Goal: Transaction & Acquisition: Purchase product/service

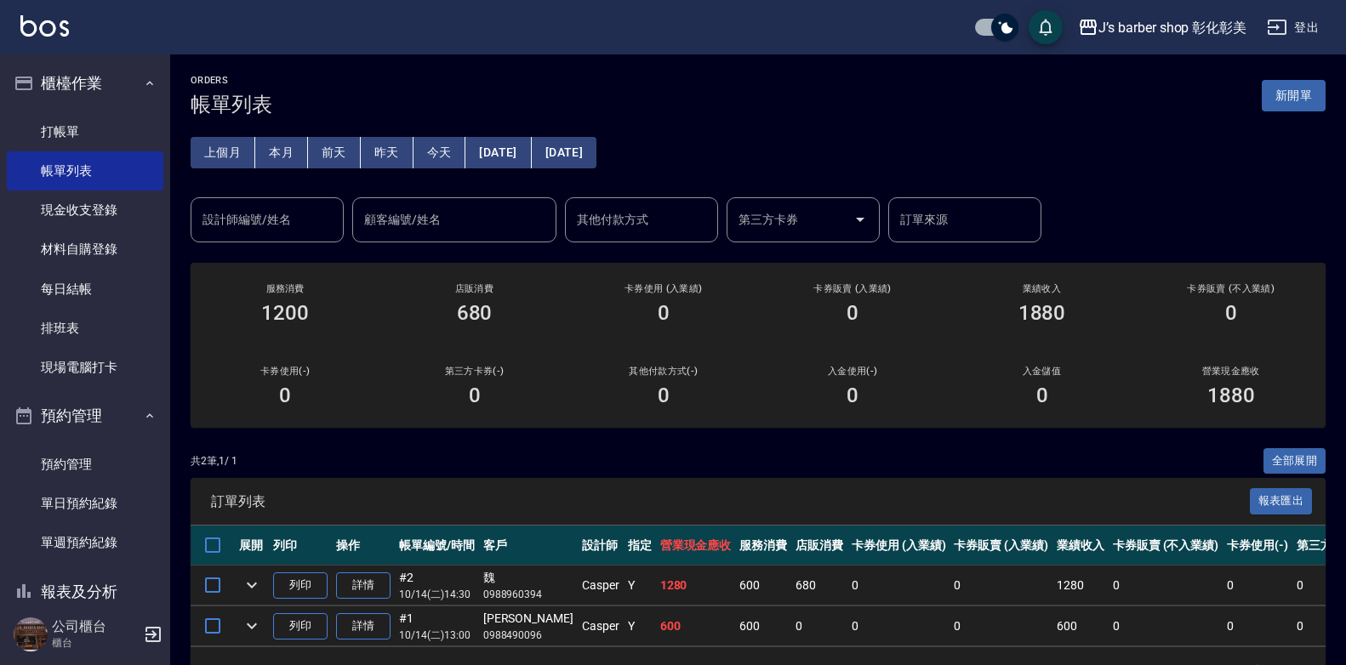
scroll to position [61, 0]
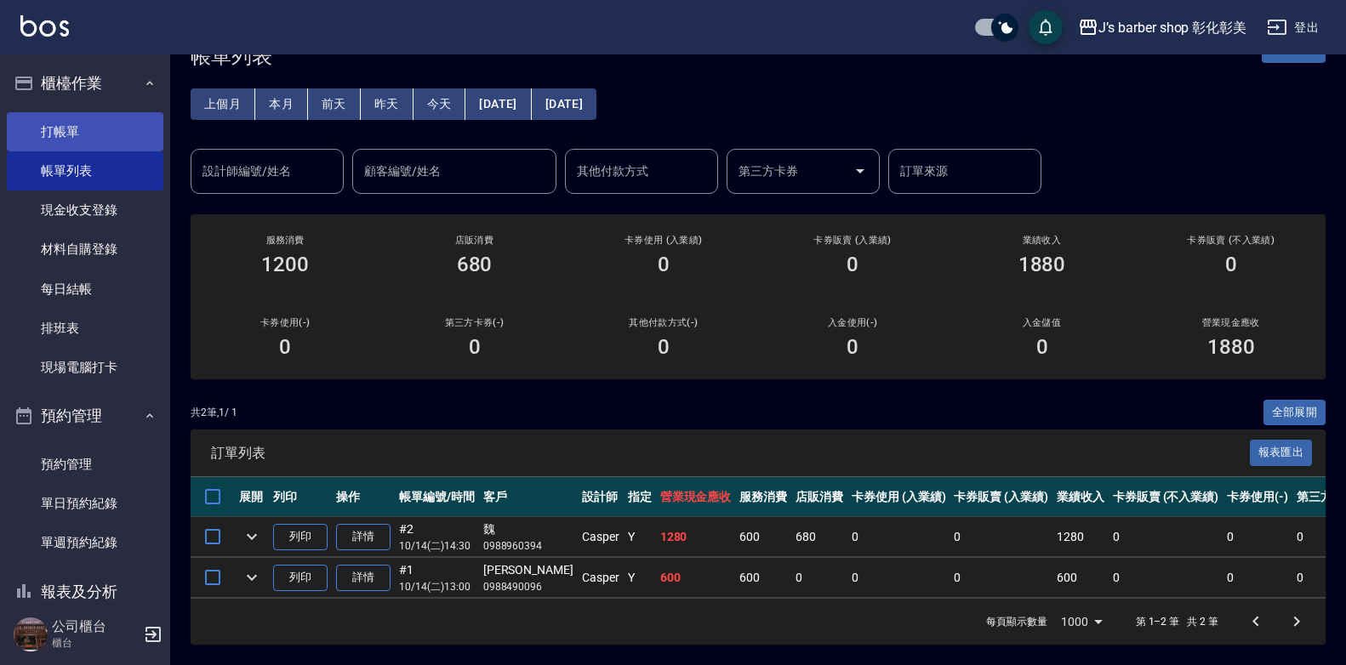
click at [116, 140] on link "打帳單" at bounding box center [85, 131] width 157 height 39
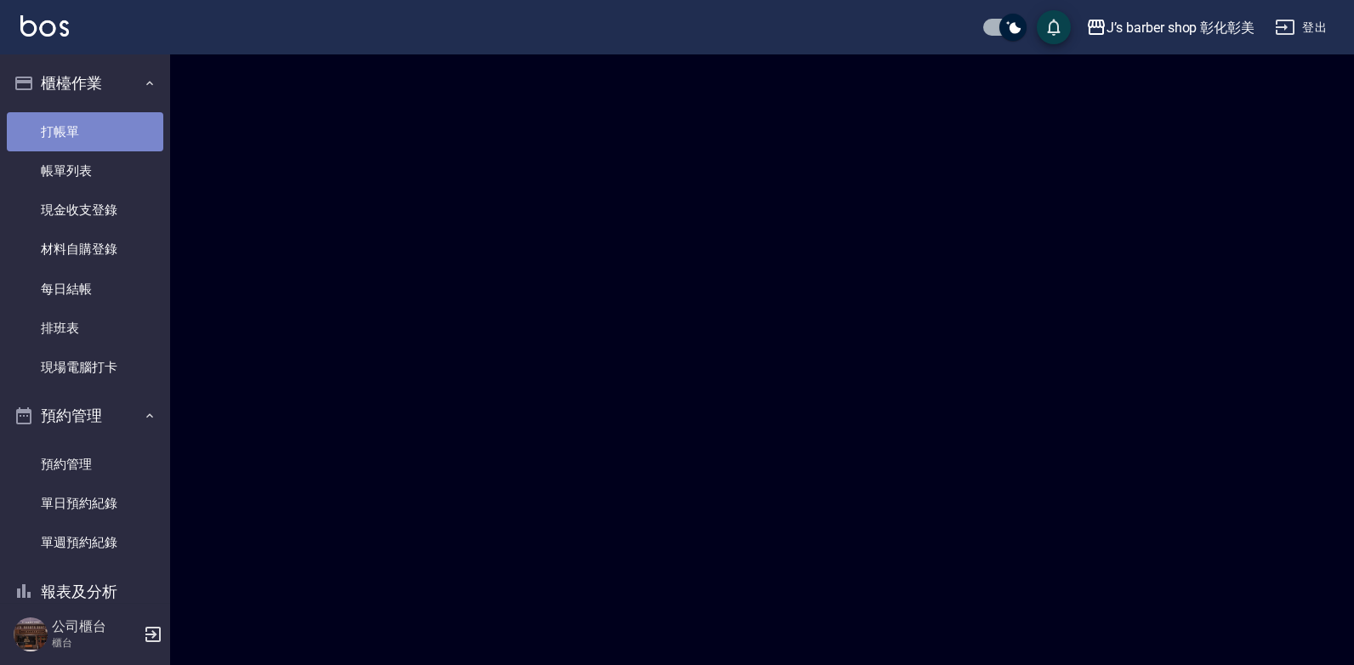
click at [116, 140] on link "打帳單" at bounding box center [85, 131] width 157 height 39
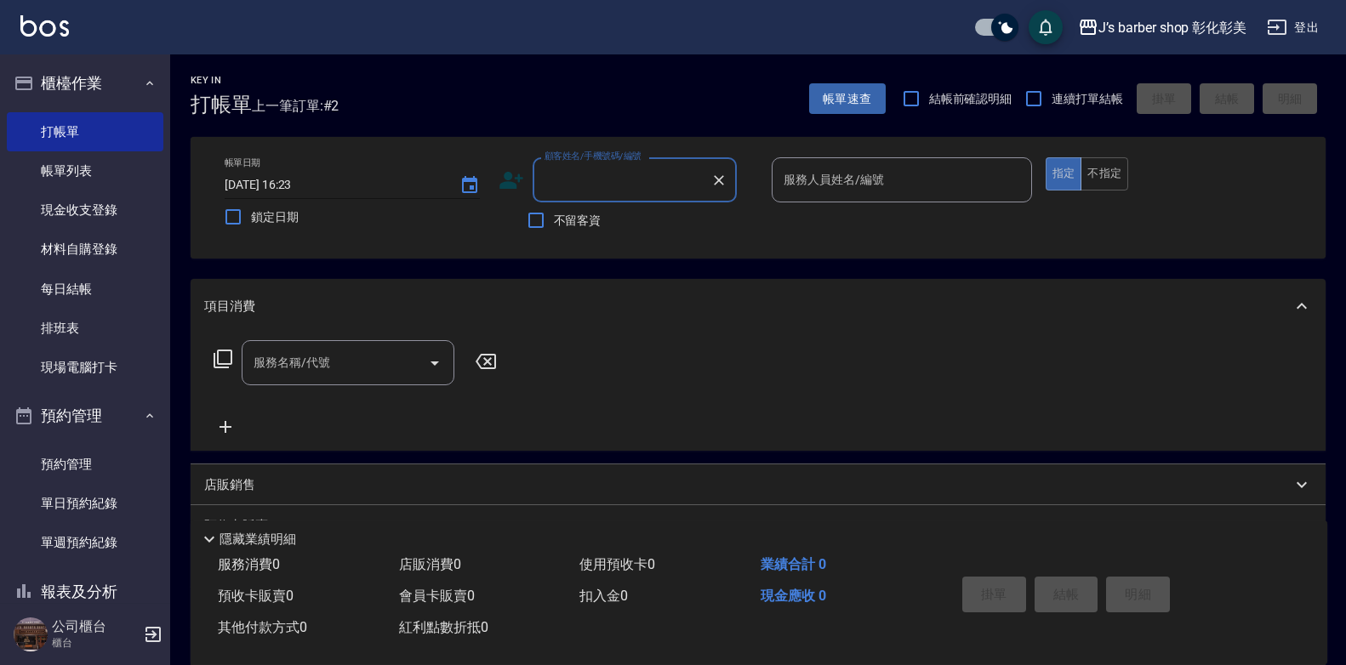
click at [299, 182] on input "[DATE] 16:23" at bounding box center [334, 185] width 218 height 28
click at [315, 185] on input "[DATE] 16:23" at bounding box center [334, 185] width 218 height 28
type input "[DATE] 16:00"
click at [566, 184] on input "顧客姓名/手機號碼/編號" at bounding box center [621, 180] width 163 height 30
click at [599, 225] on li "新客人 姓名未設定/candy/null" at bounding box center [635, 223] width 204 height 28
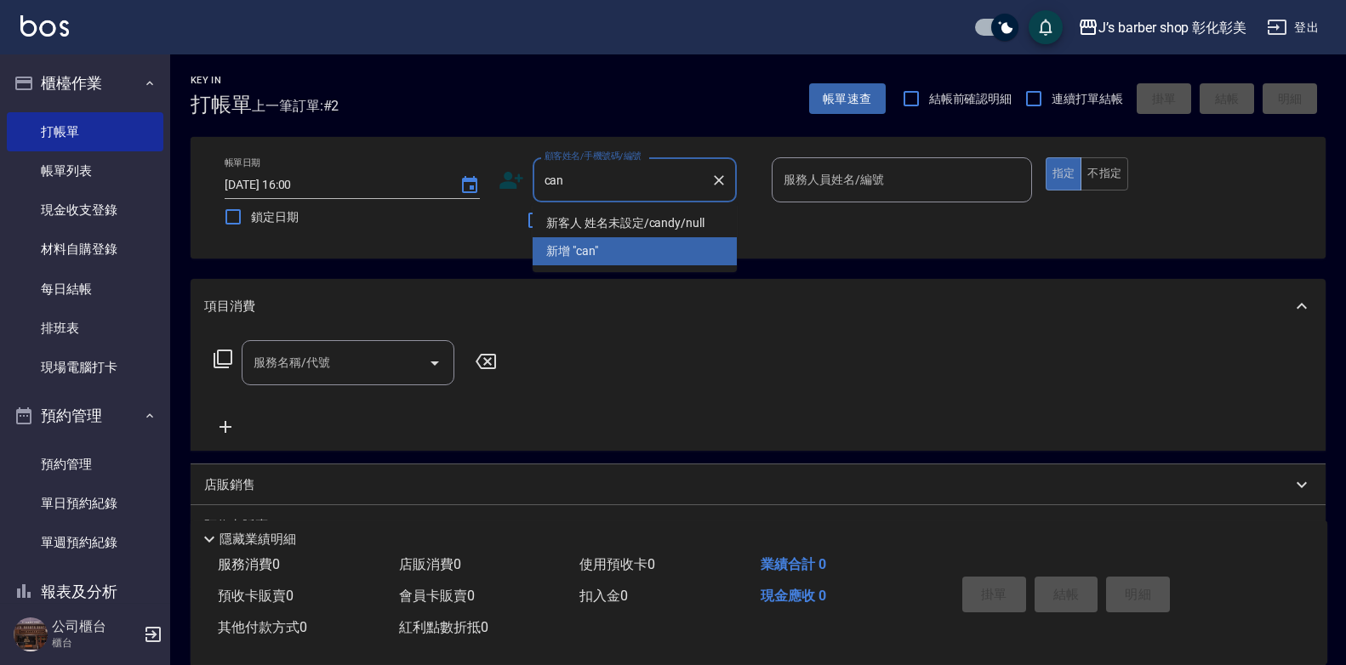
type input "新客人 姓名未設定/candy/null"
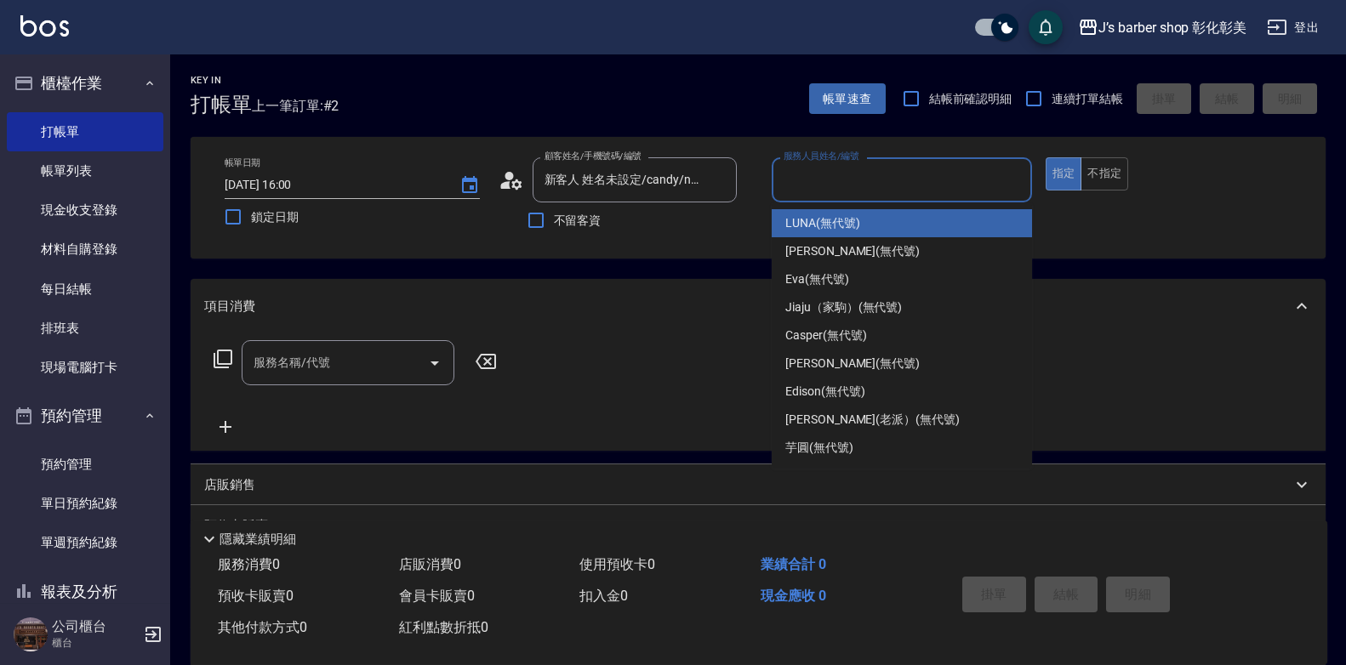
click at [854, 174] on input "服務人員姓名/編號" at bounding box center [901, 180] width 245 height 30
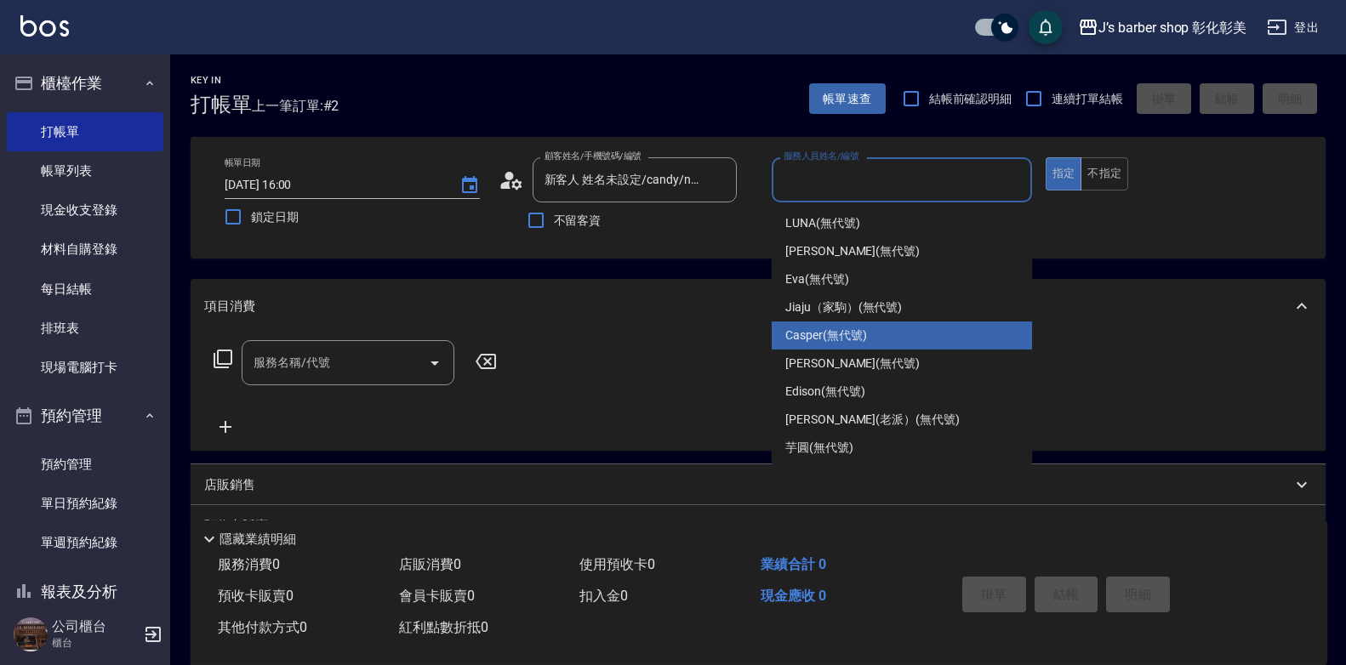
click at [847, 324] on div "Casper (無代號)" at bounding box center [902, 336] width 260 height 28
type input "Casper(無代號)"
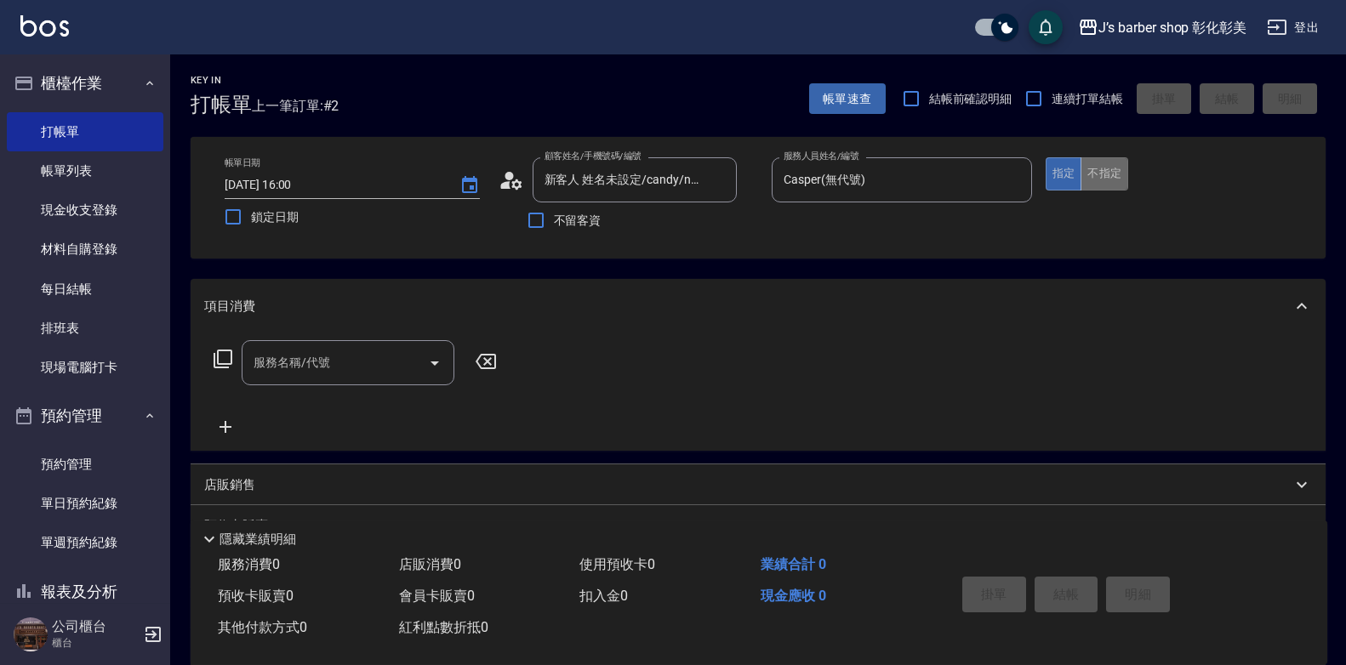
click at [1106, 180] on button "不指定" at bounding box center [1104, 173] width 48 height 33
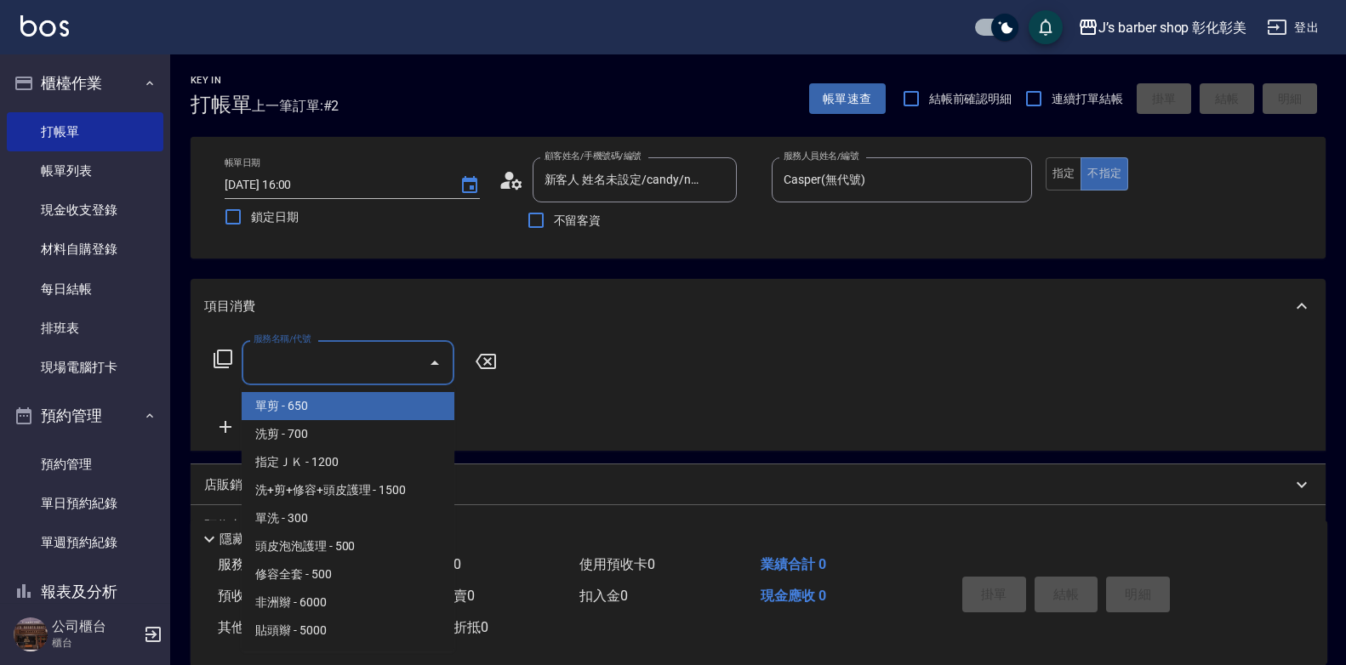
click at [393, 363] on input "服務名稱/代號" at bounding box center [335, 363] width 172 height 30
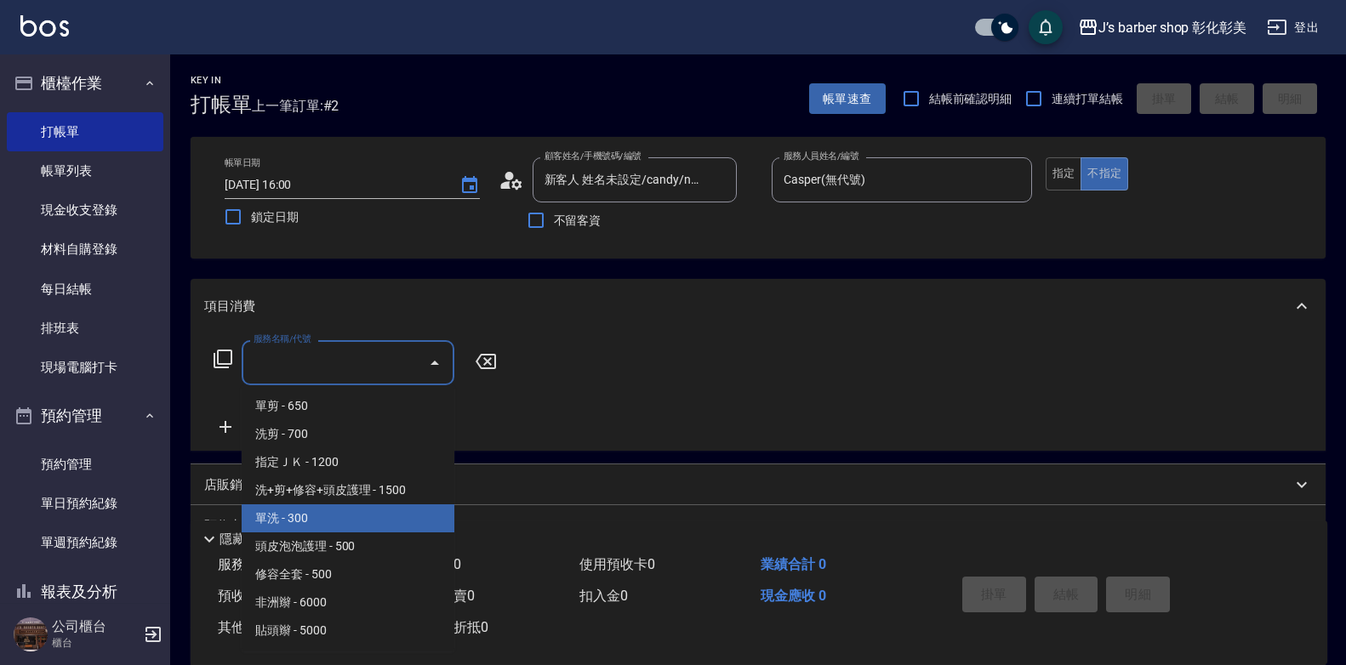
click at [317, 515] on span "單洗 - 300" at bounding box center [348, 519] width 213 height 28
type input "單洗(104)"
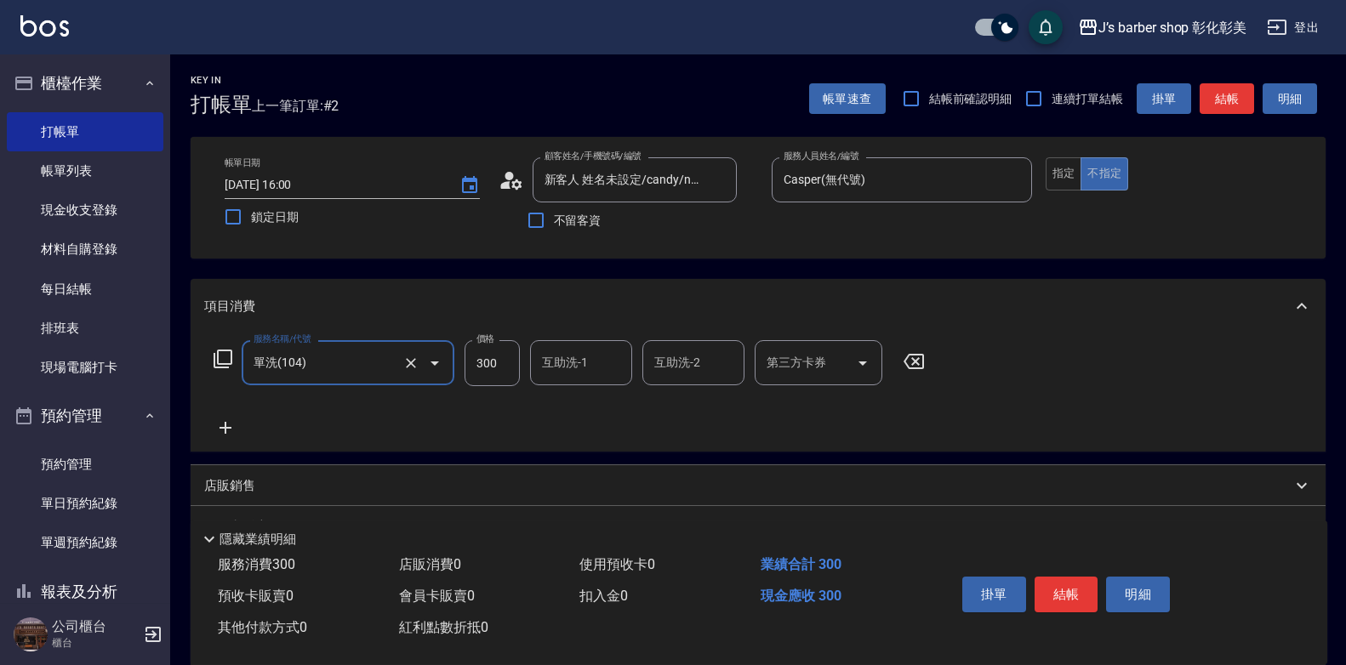
click at [228, 425] on icon at bounding box center [225, 428] width 43 height 20
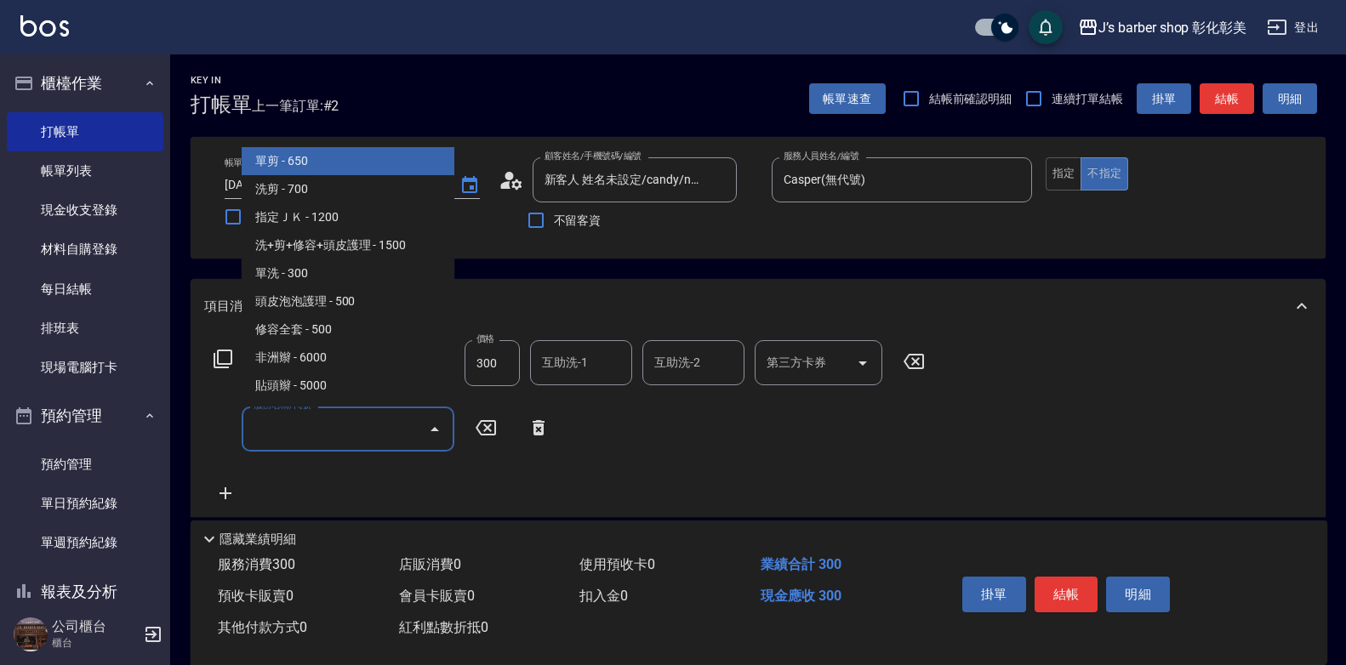
click at [362, 424] on input "服務名稱/代號" at bounding box center [335, 429] width 172 height 30
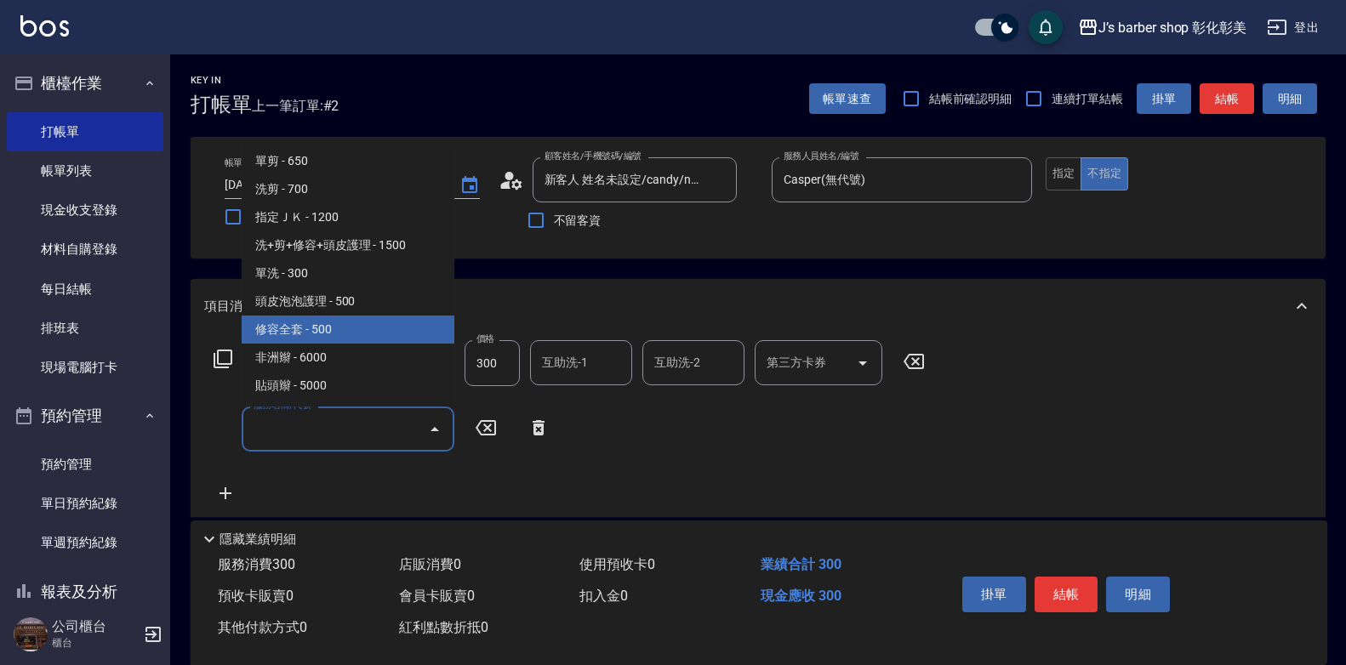
click at [342, 337] on span "修容全套 - 500" at bounding box center [348, 330] width 213 height 28
type input "修容全套(202)"
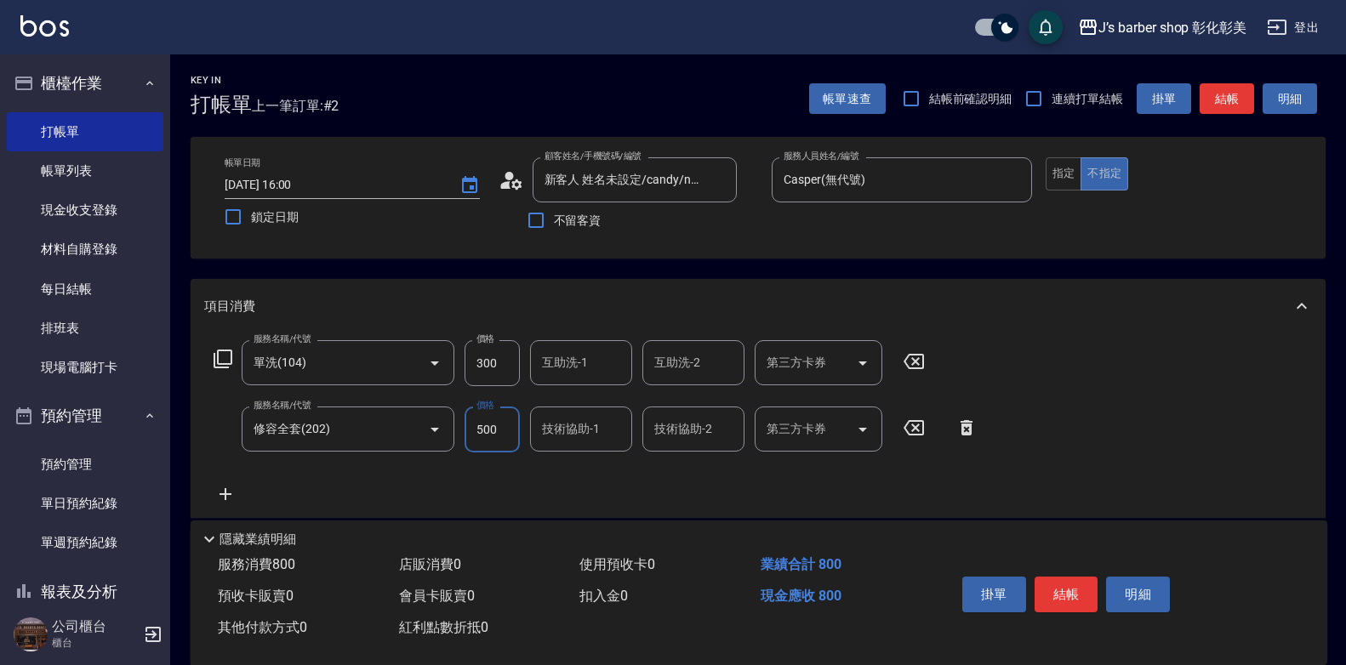
click at [485, 433] on input "500" at bounding box center [492, 430] width 55 height 46
type input "300"
click at [1077, 587] on button "結帳" at bounding box center [1067, 595] width 64 height 36
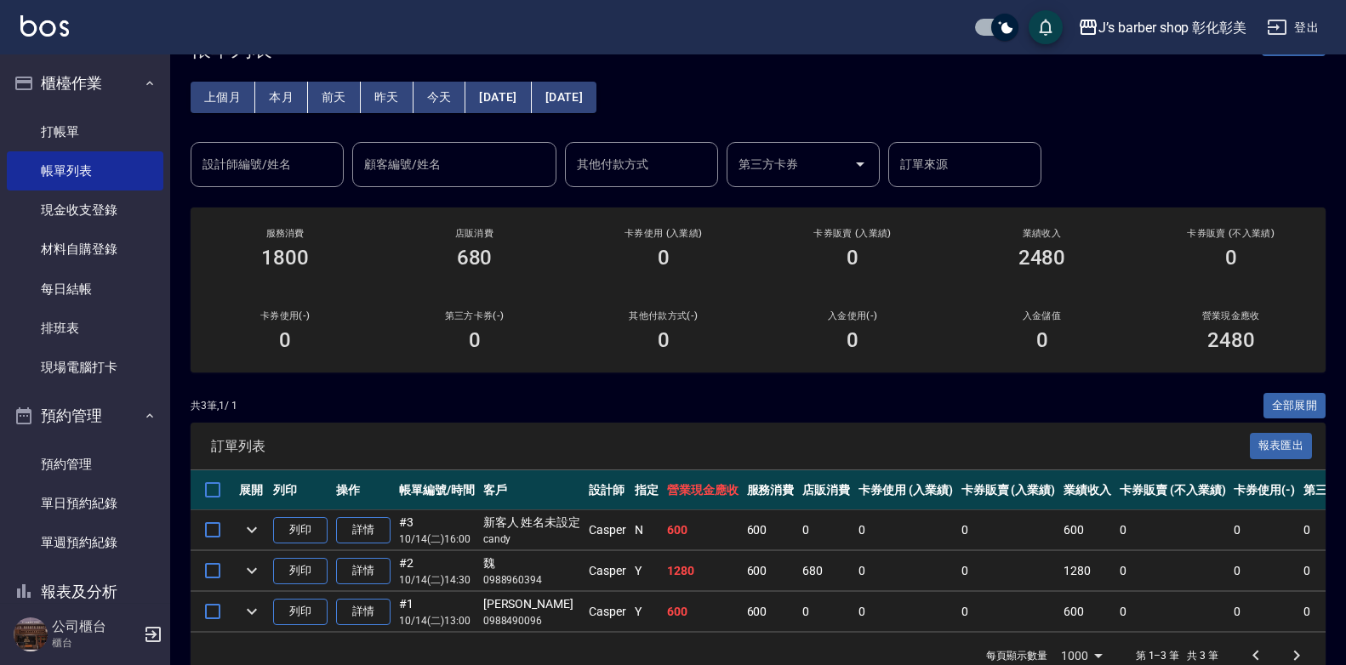
scroll to position [85, 0]
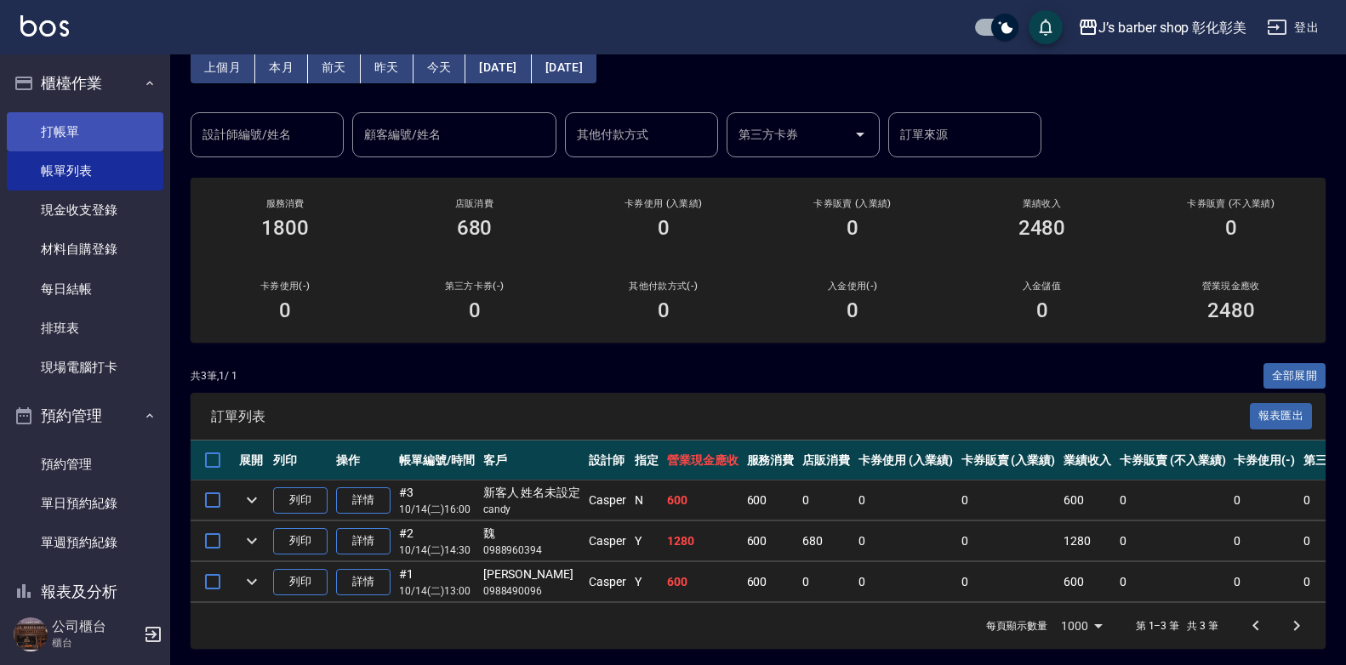
click at [109, 142] on link "打帳單" at bounding box center [85, 131] width 157 height 39
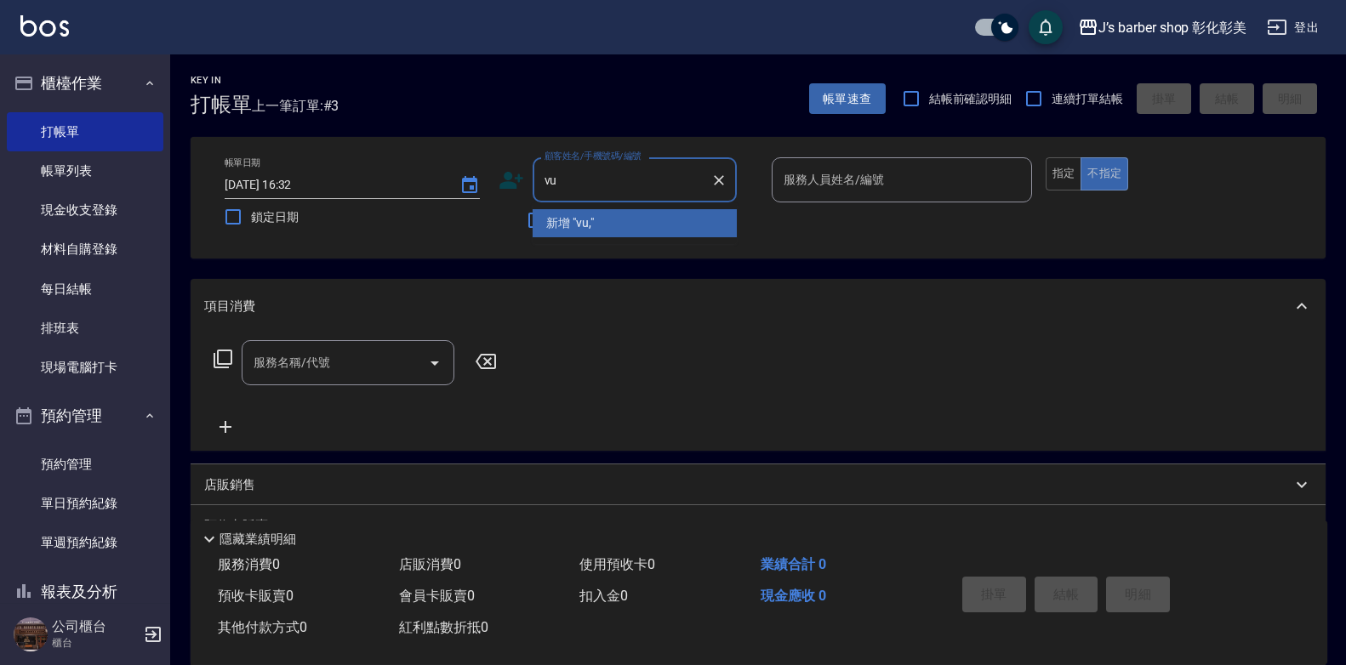
type input "v"
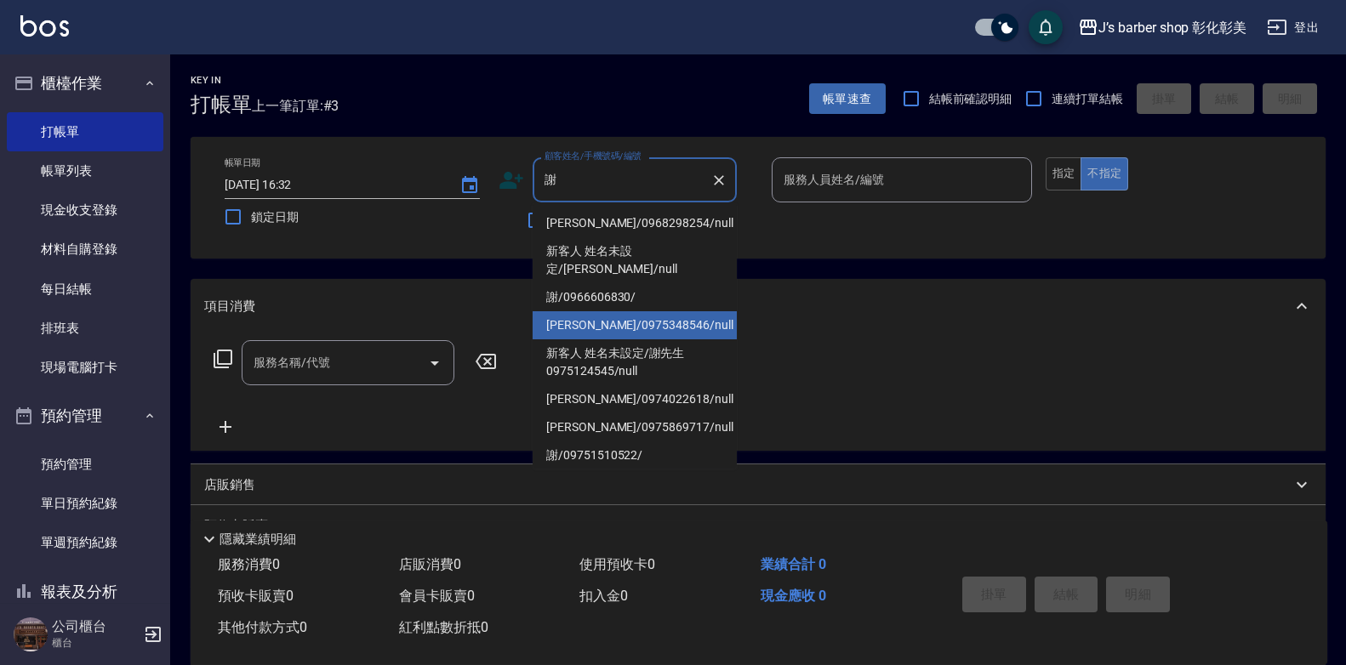
click at [665, 313] on li "[PERSON_NAME]/0975348546/null" at bounding box center [635, 325] width 204 height 28
click at [665, 313] on div "項目消費" at bounding box center [747, 307] width 1087 height 18
type input "[PERSON_NAME]/0975348546/null"
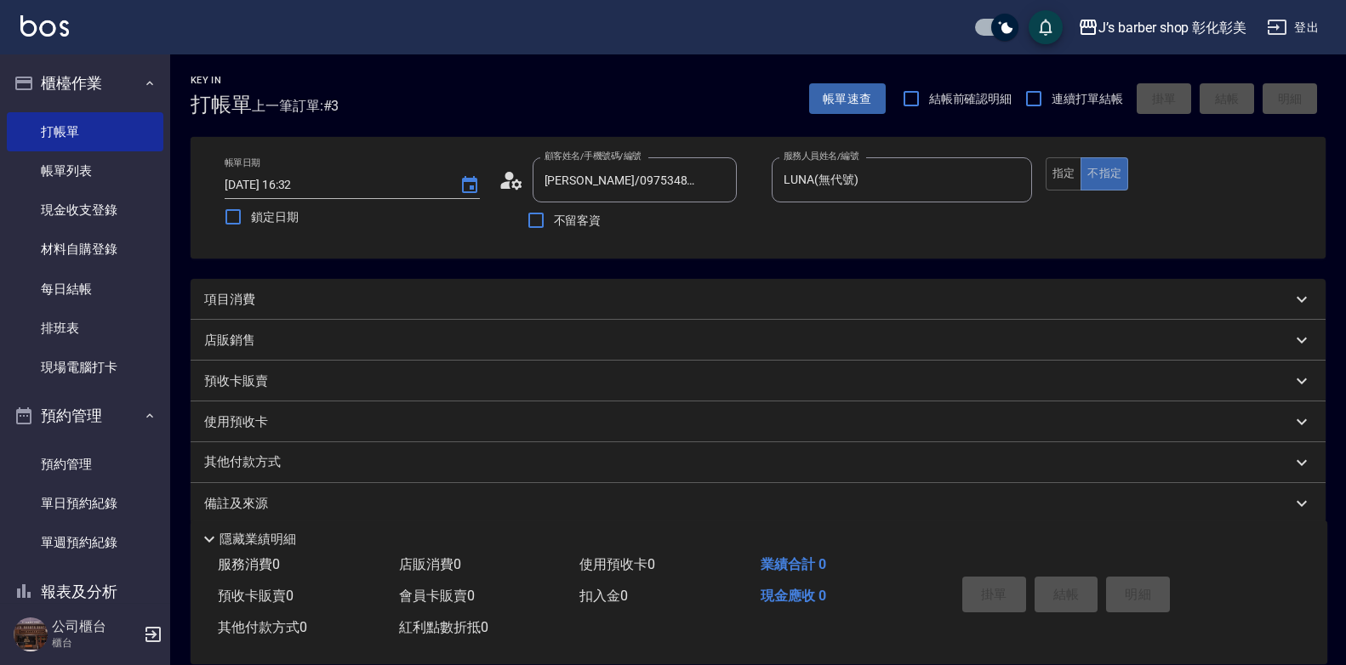
type input "LUNA(無代號)"
click at [396, 292] on div "項目消費" at bounding box center [747, 300] width 1087 height 18
click at [328, 303] on div "項目消費" at bounding box center [747, 300] width 1087 height 18
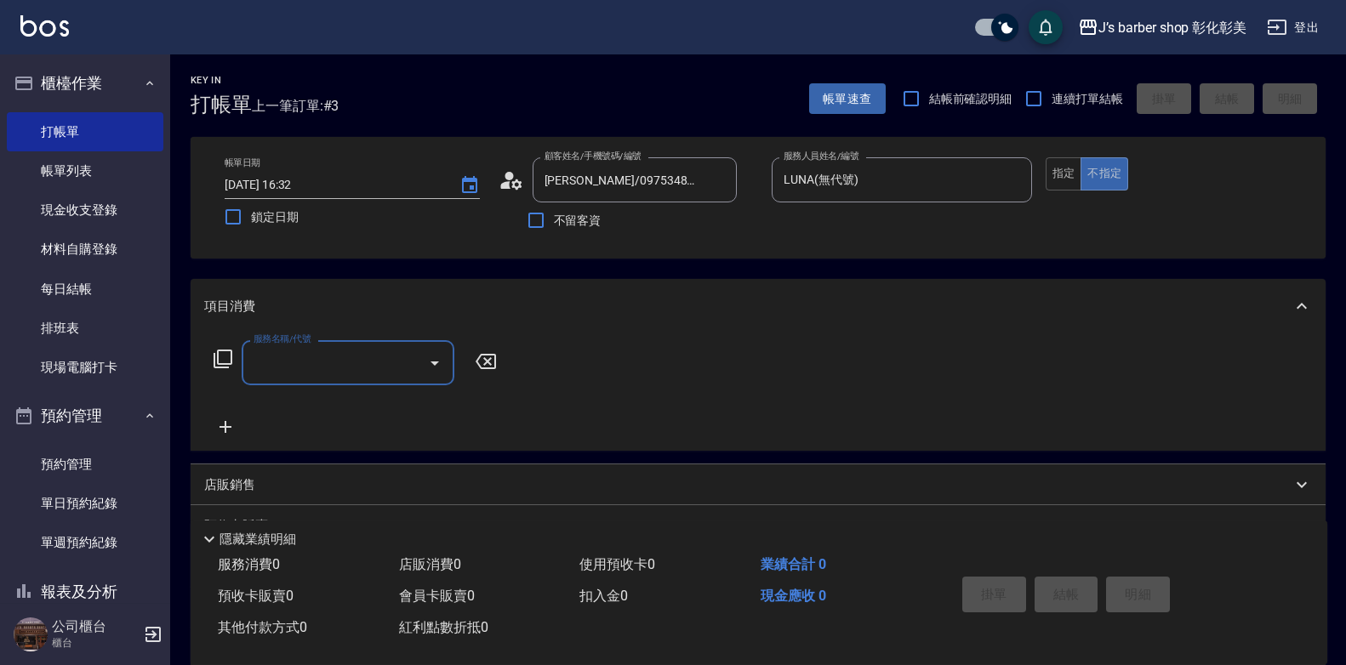
click at [311, 365] on input "服務名稱/代號" at bounding box center [335, 363] width 172 height 30
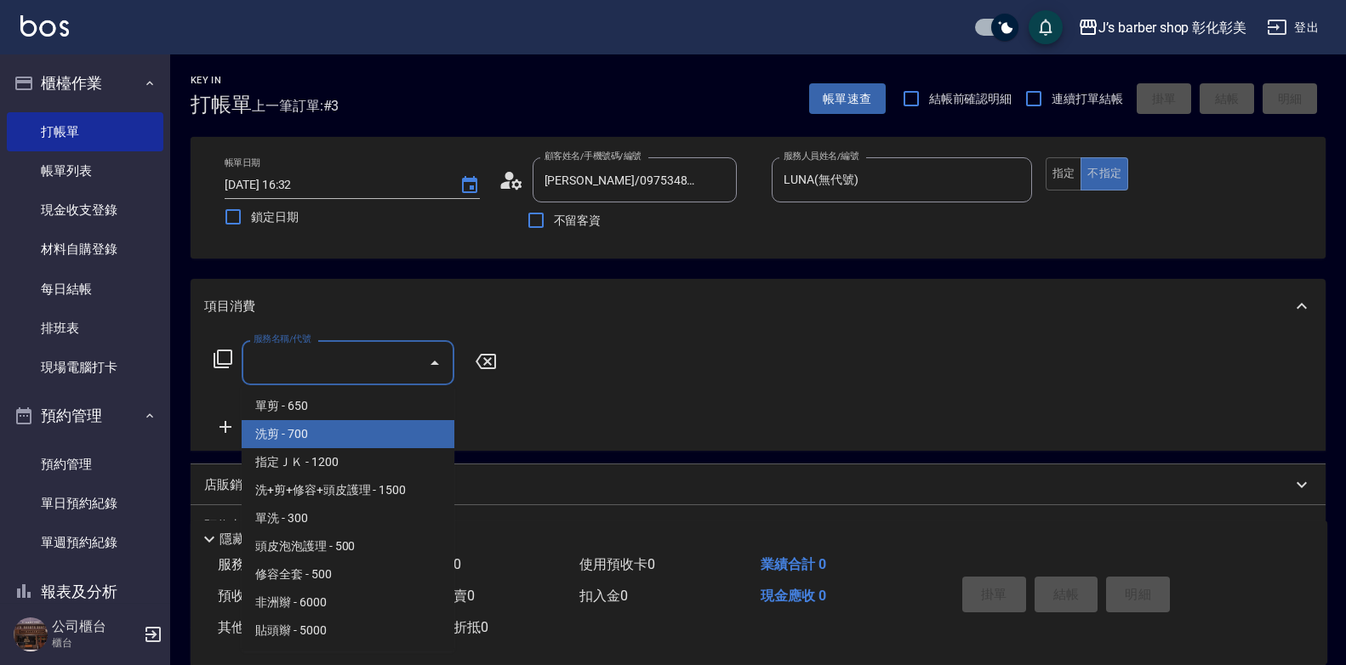
click at [356, 435] on span "洗剪 - 700" at bounding box center [348, 434] width 213 height 28
type input "洗剪(101)"
click at [356, 435] on div "服務名稱/代號 洗剪(101) 服務名稱/代號" at bounding box center [355, 388] width 303 height 97
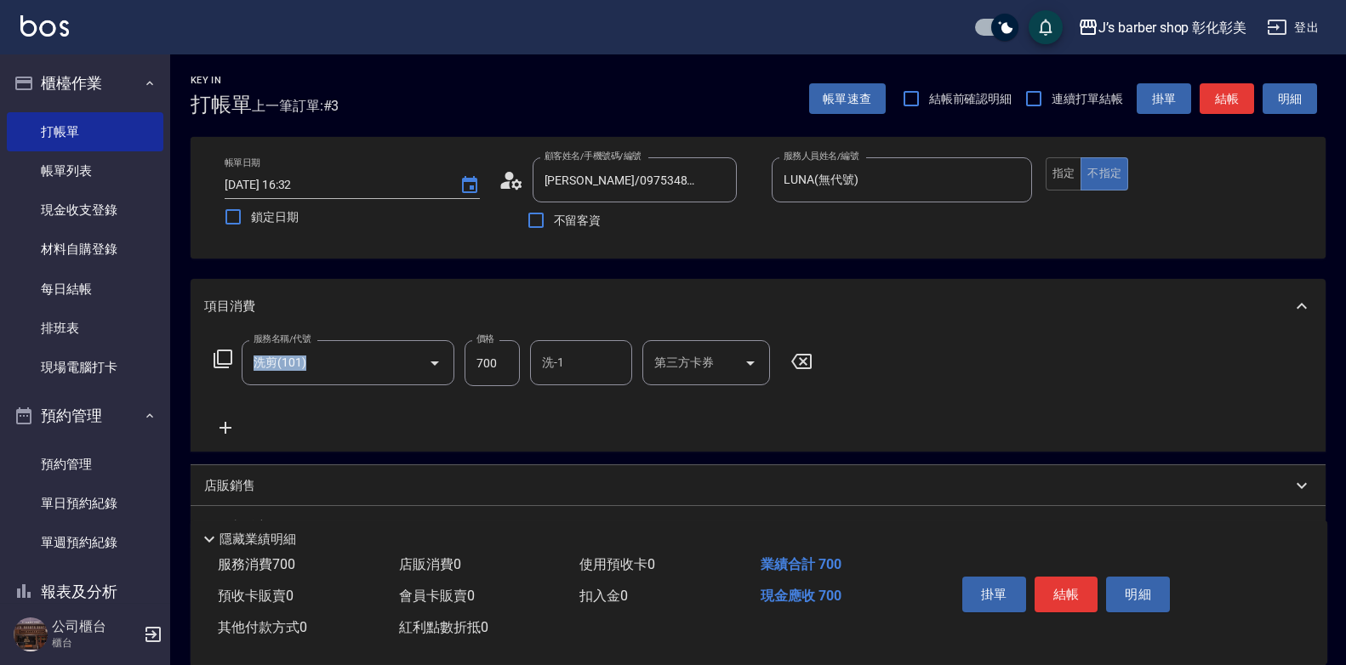
drag, startPoint x: 356, startPoint y: 435, endPoint x: 505, endPoint y: 365, distance: 165.2
click at [505, 365] on input "700" at bounding box center [492, 363] width 55 height 46
type input "800"
click at [616, 365] on input "洗-1" at bounding box center [581, 363] width 87 height 30
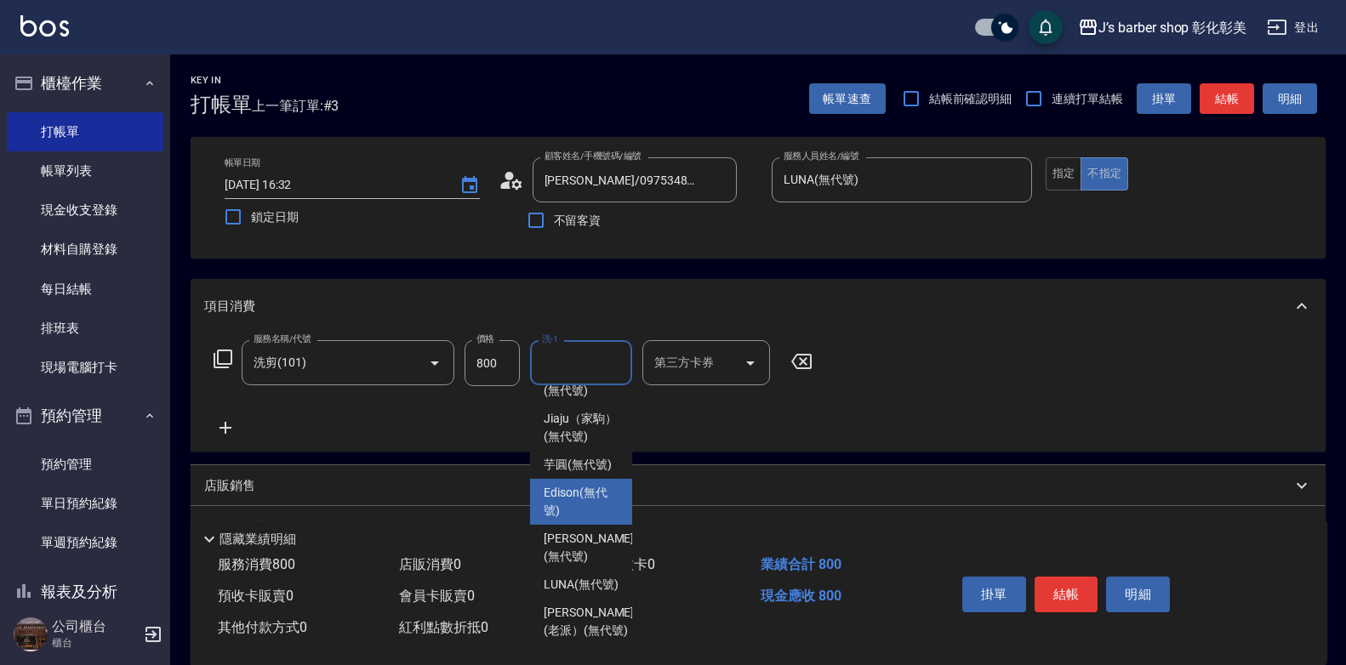
scroll to position [170, 0]
click at [601, 576] on span "LUNA (無代號)" at bounding box center [581, 585] width 75 height 18
type input "LUNA(無代號)"
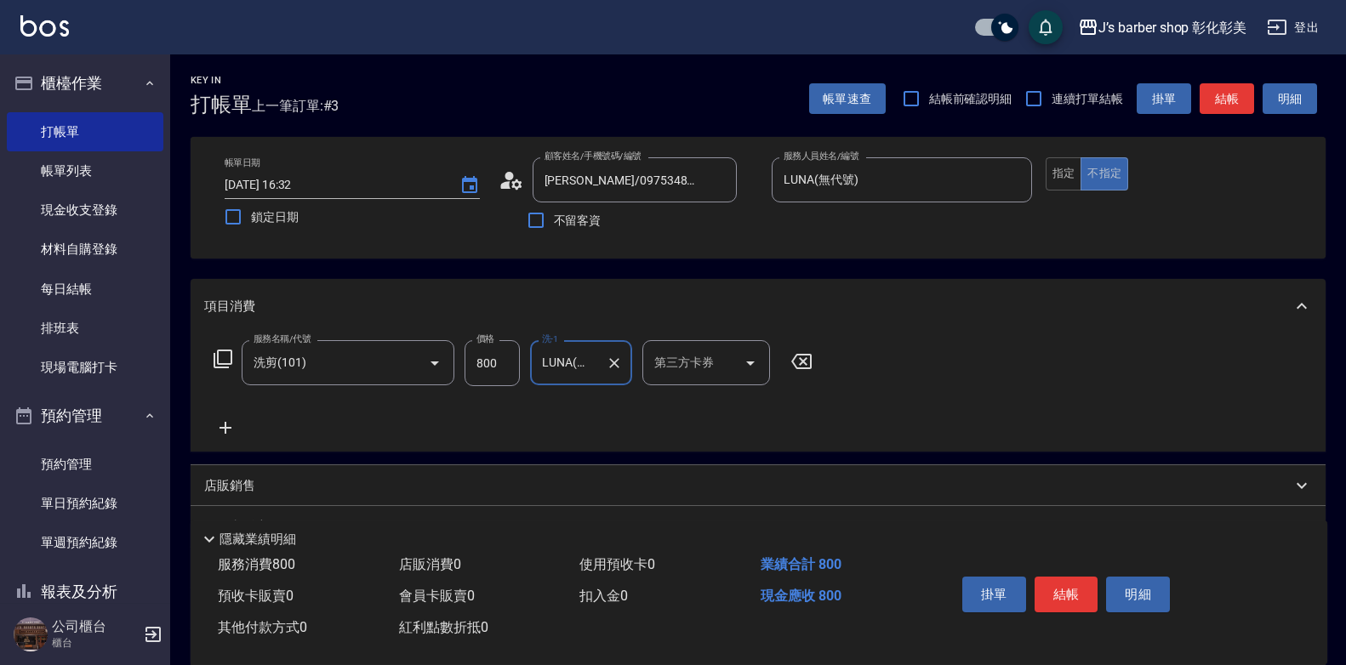
click at [1098, 587] on div "掛單 結帳 明細" at bounding box center [1066, 597] width 222 height 54
click at [1088, 589] on button "結帳" at bounding box center [1067, 595] width 64 height 36
click at [1088, 589] on div "掛單 結帳 明細" at bounding box center [1066, 597] width 222 height 54
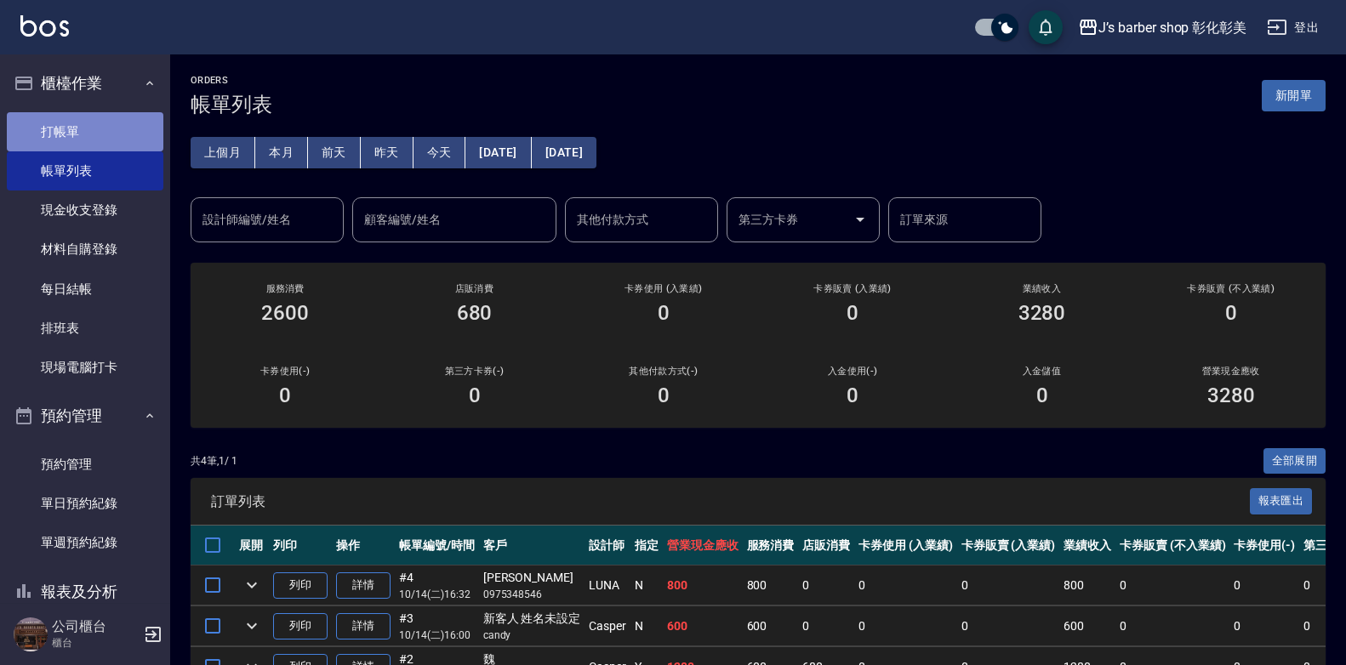
click at [100, 115] on link "打帳單" at bounding box center [85, 131] width 157 height 39
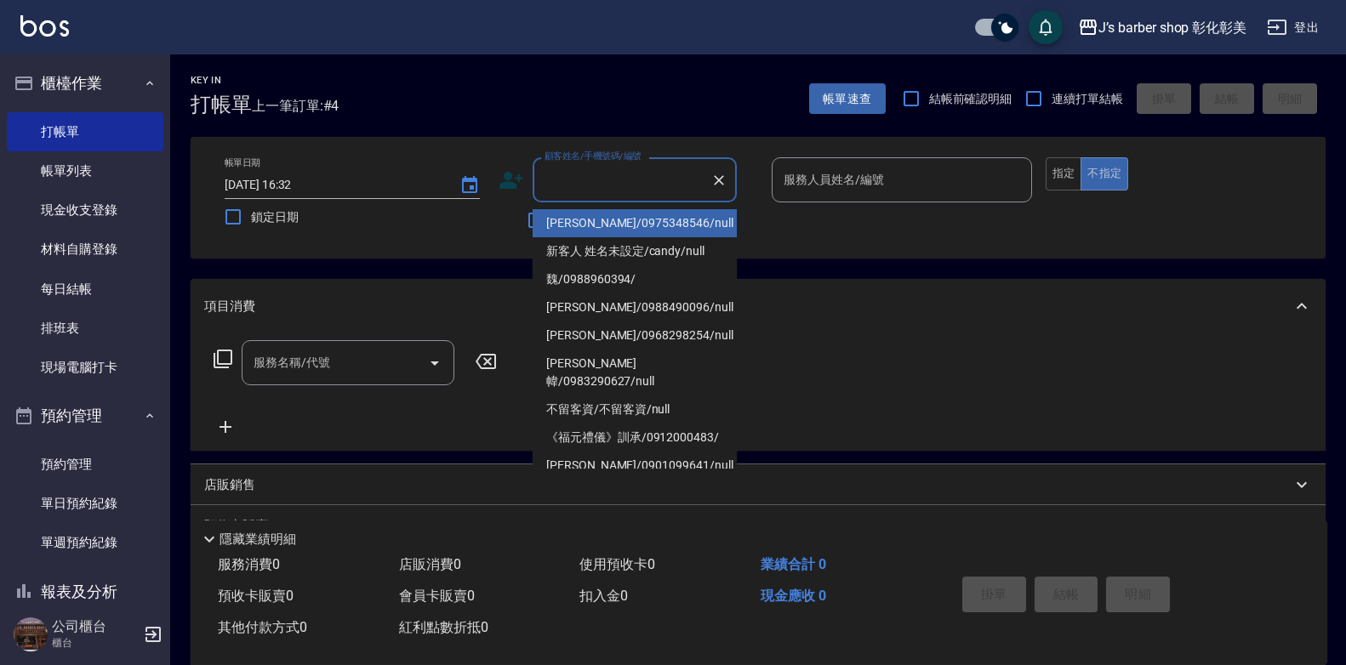
click at [574, 182] on input "顧客姓名/手機號碼/編號" at bounding box center [621, 180] width 163 height 30
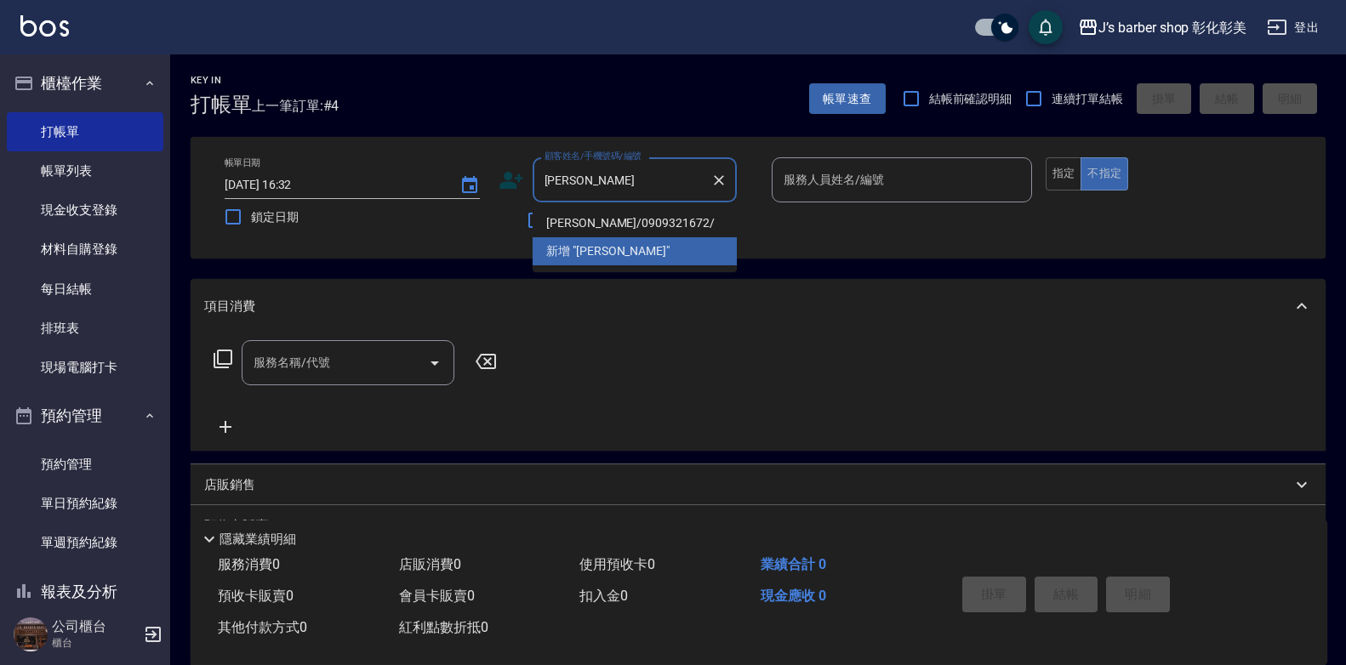
click at [674, 226] on li "[PERSON_NAME]/0909321672/" at bounding box center [635, 223] width 204 height 28
type input "[PERSON_NAME]/0909321672/"
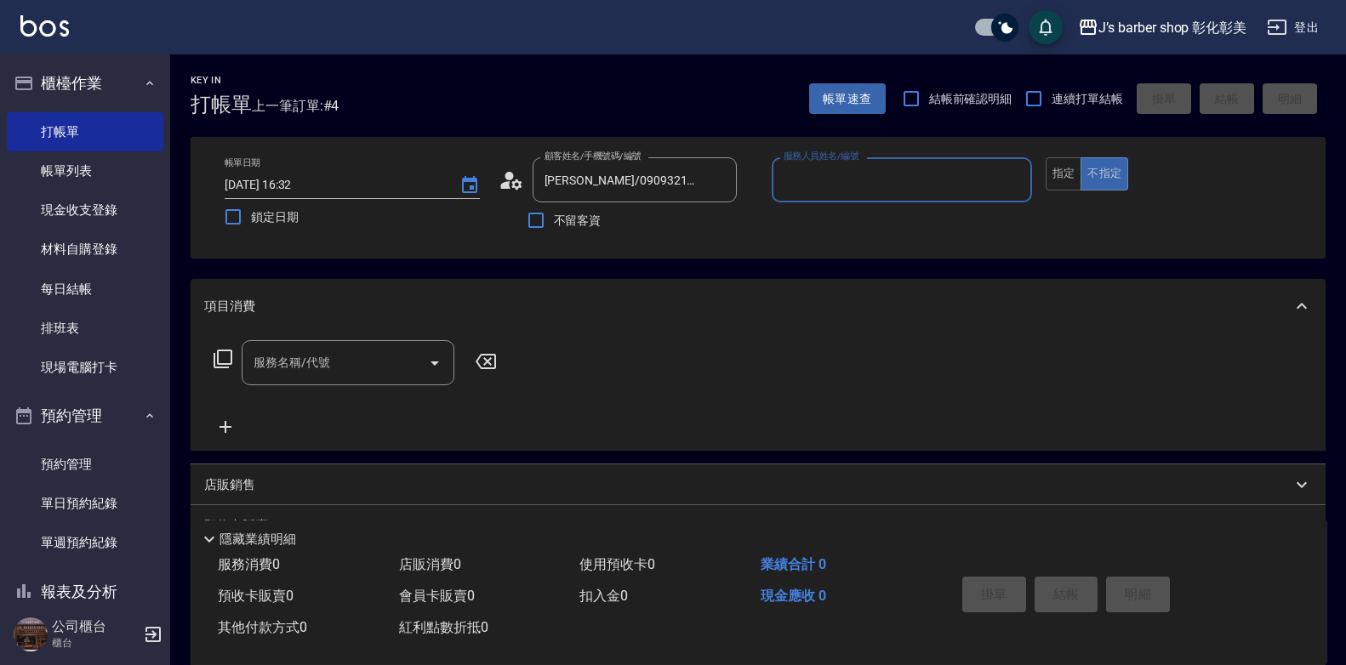
type input "LUNA(無代號)"
click at [1057, 171] on button "指定" at bounding box center [1064, 173] width 37 height 33
click at [364, 366] on input "服務名稱/代號" at bounding box center [335, 363] width 172 height 30
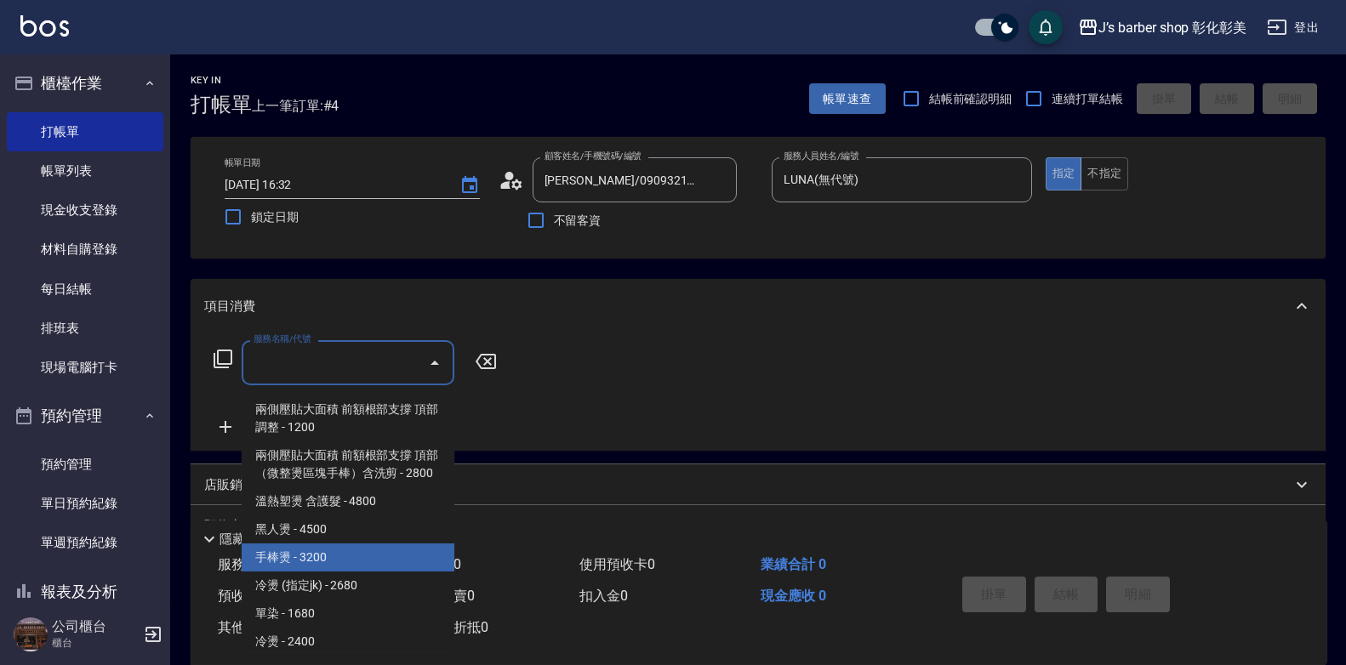
scroll to position [482, 0]
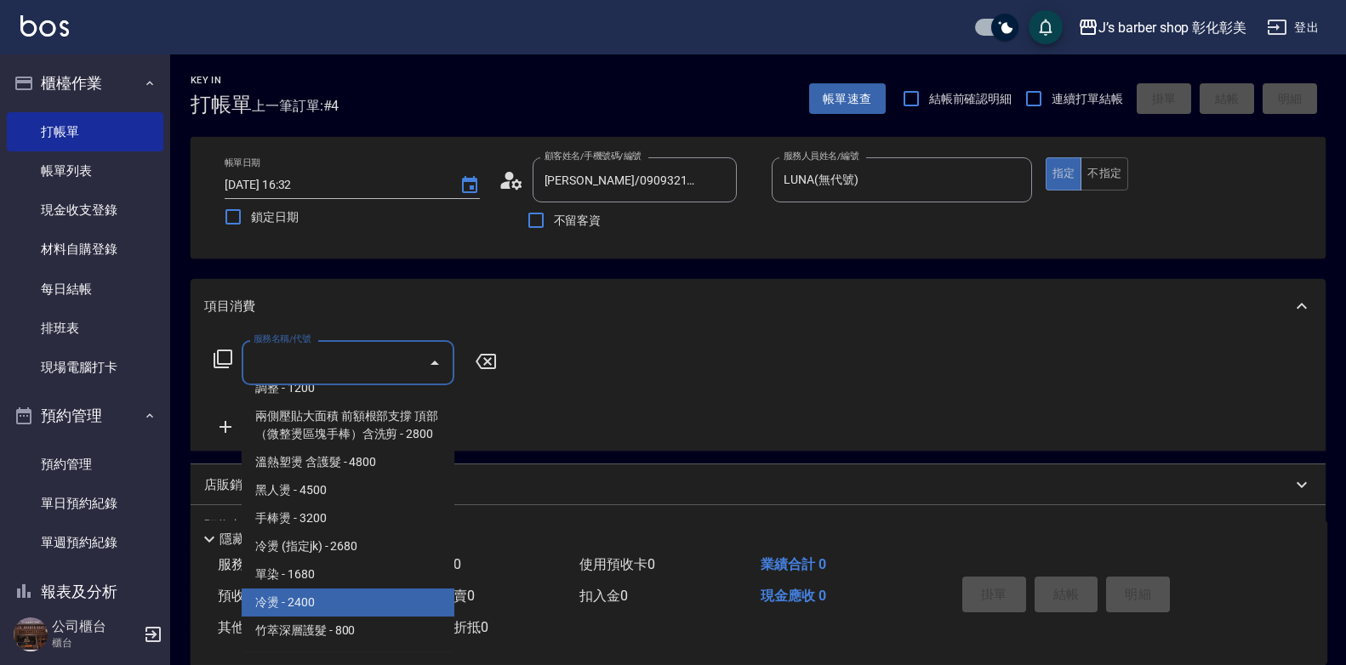
click at [339, 592] on span "冷燙 - 2400" at bounding box center [348, 603] width 213 height 28
type input "冷燙(LP)"
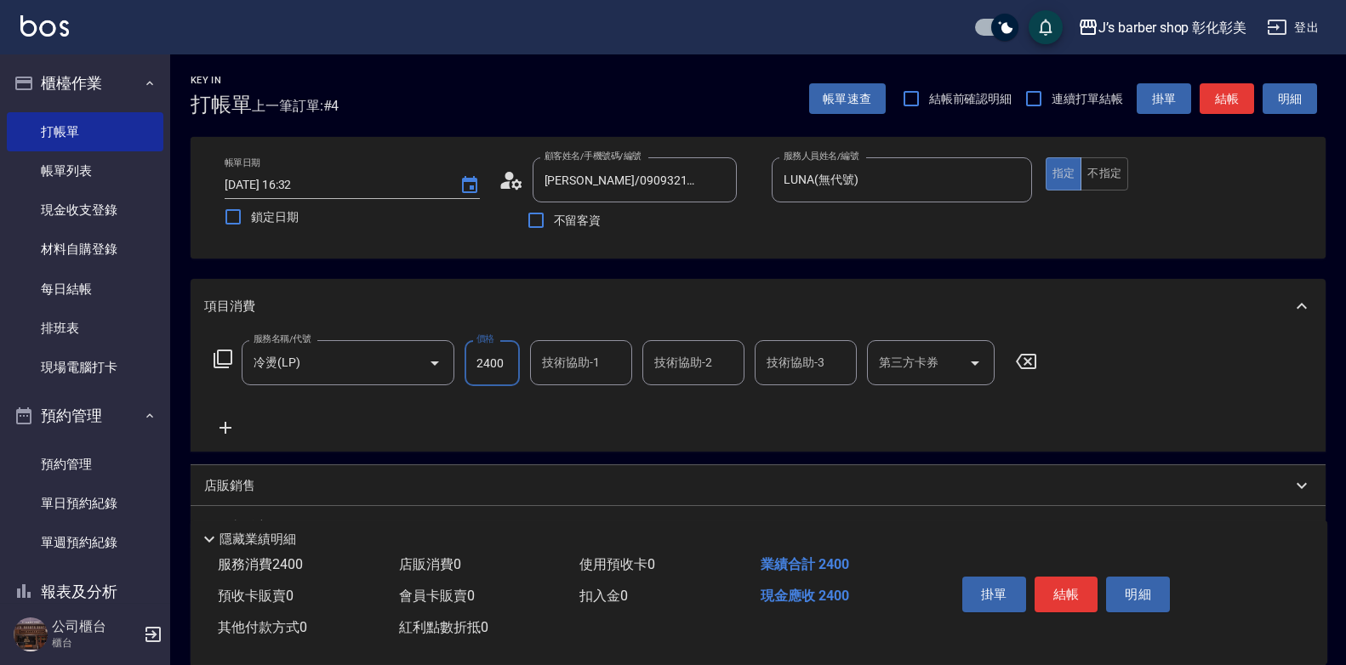
click at [509, 365] on input "2400" at bounding box center [492, 363] width 55 height 46
type input "2600"
click at [566, 371] on div "技術協助-1 技術協助-1" at bounding box center [581, 362] width 102 height 45
click at [566, 371] on input "技術協助-1" at bounding box center [581, 363] width 87 height 30
click at [579, 362] on input "技術協助-1" at bounding box center [581, 363] width 87 height 30
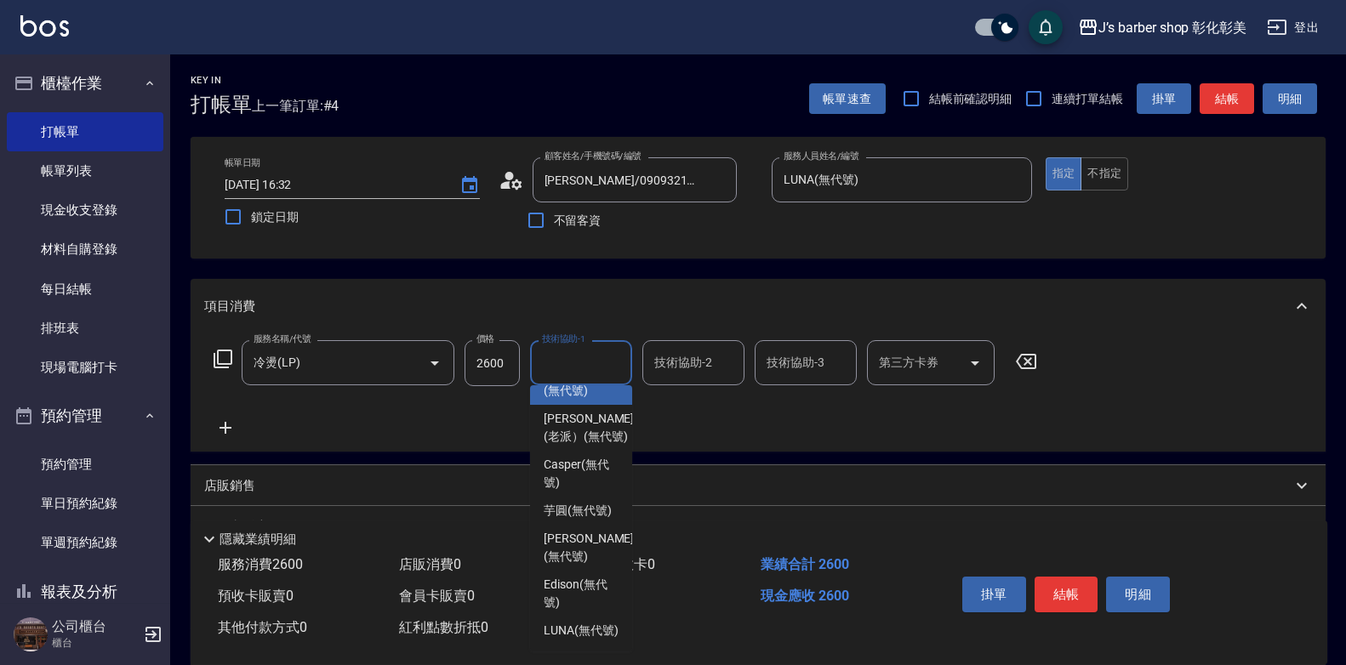
scroll to position [179, 0]
click at [593, 617] on div "LUNA (無代號)" at bounding box center [581, 631] width 102 height 28
type input "LUNA(無代號)"
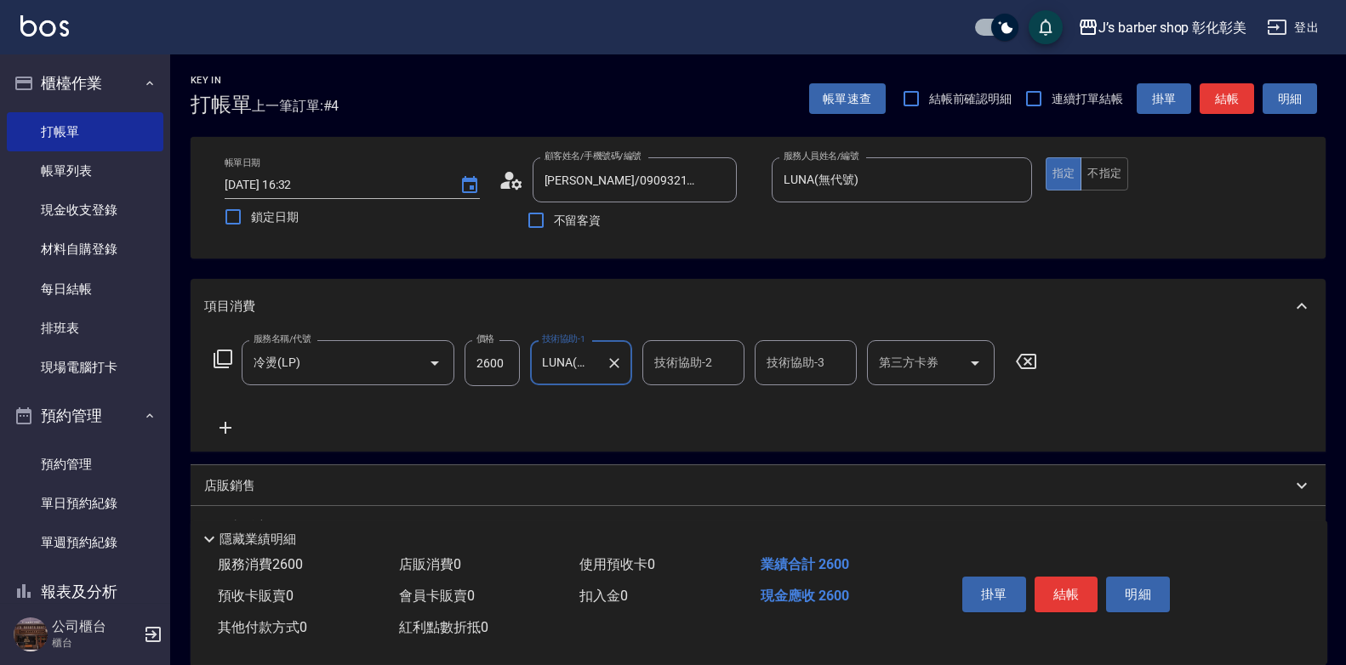
click at [687, 353] on input "技術協助-2" at bounding box center [693, 363] width 87 height 30
click at [688, 353] on input "技術協助-2" at bounding box center [693, 363] width 87 height 30
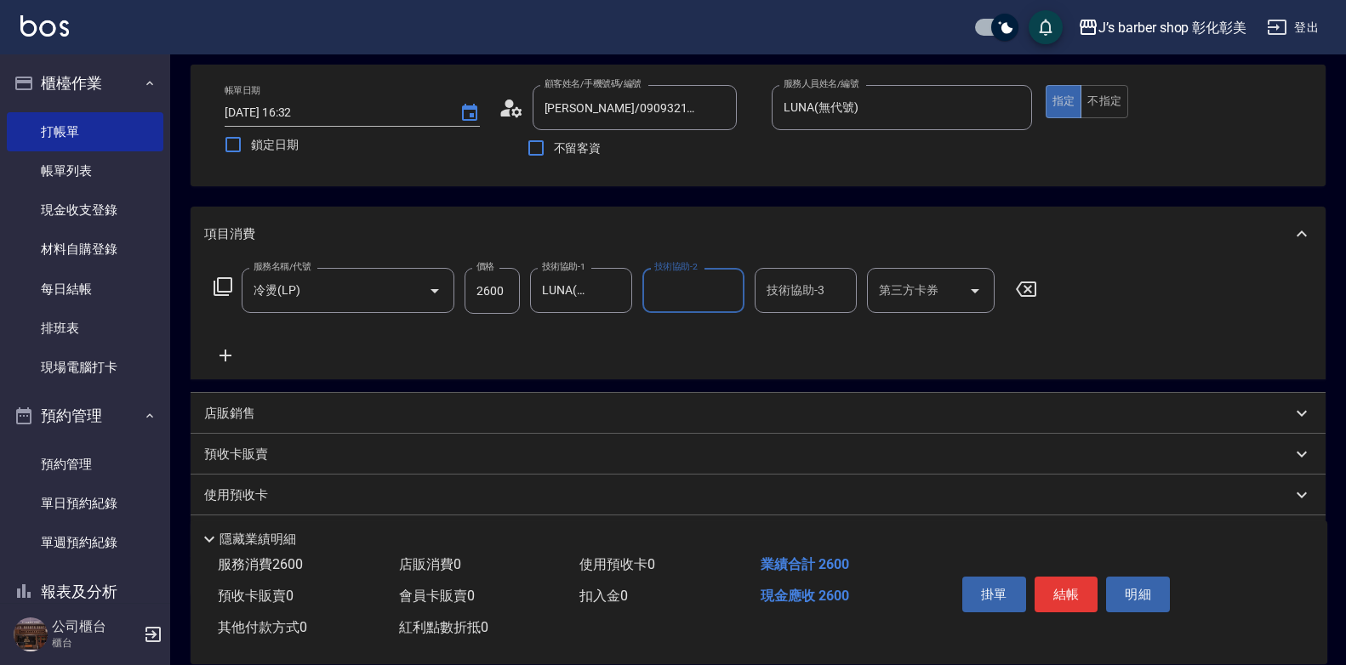
scroll to position [168, 0]
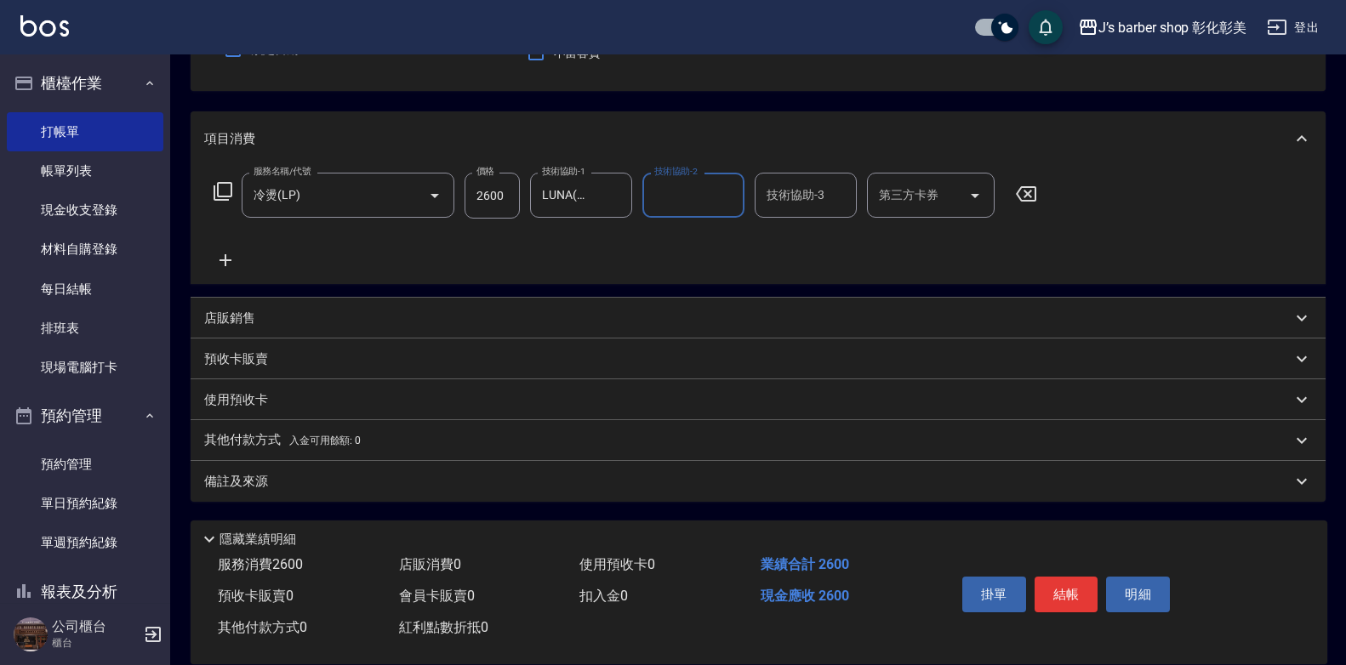
drag, startPoint x: 684, startPoint y: 208, endPoint x: 687, endPoint y: 217, distance: 9.2
click at [685, 208] on input "技術協助-2" at bounding box center [693, 195] width 87 height 30
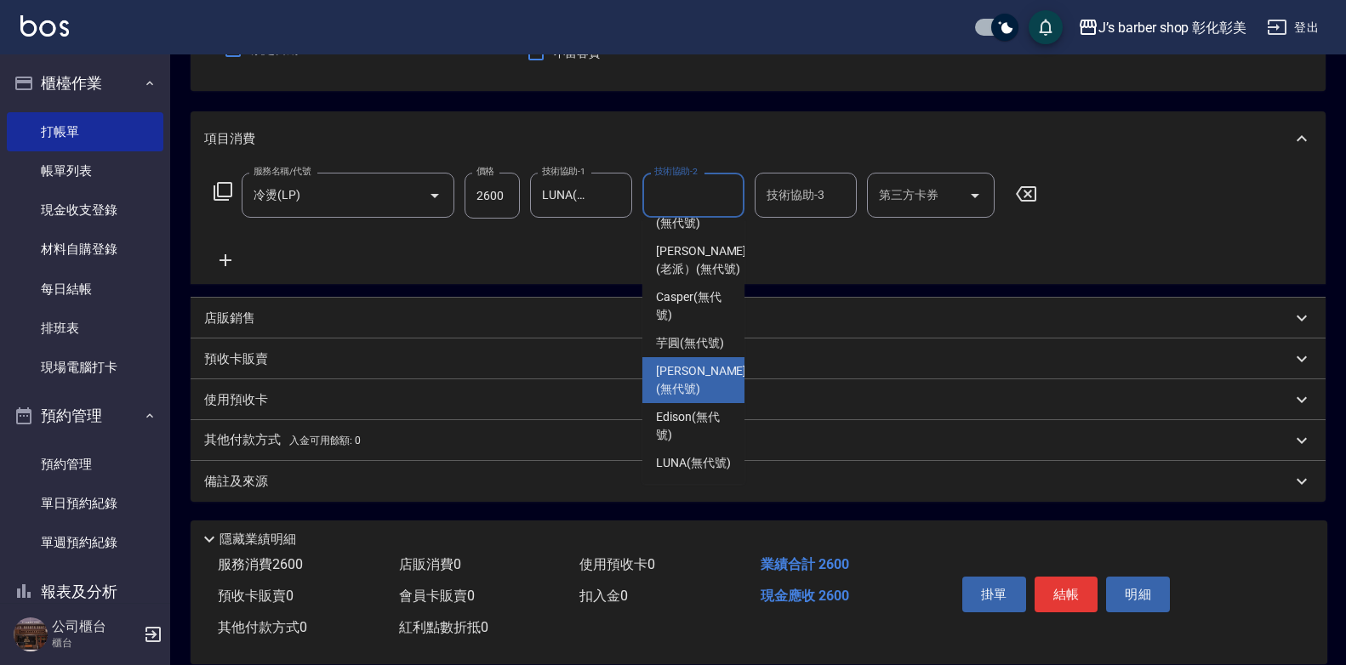
scroll to position [179, 0]
click at [716, 454] on span "LUNA (無代號)" at bounding box center [693, 463] width 75 height 18
type input "LUNA(無代號)"
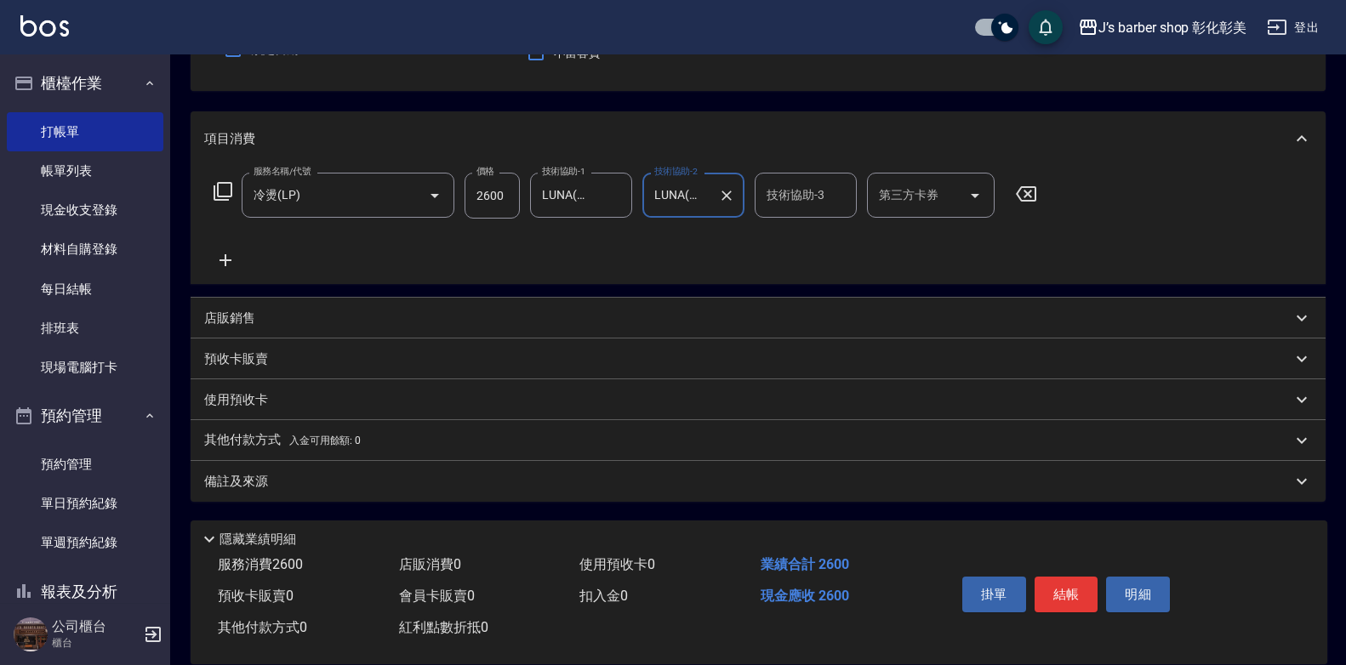
click at [783, 178] on div "技術協助-3" at bounding box center [806, 195] width 102 height 45
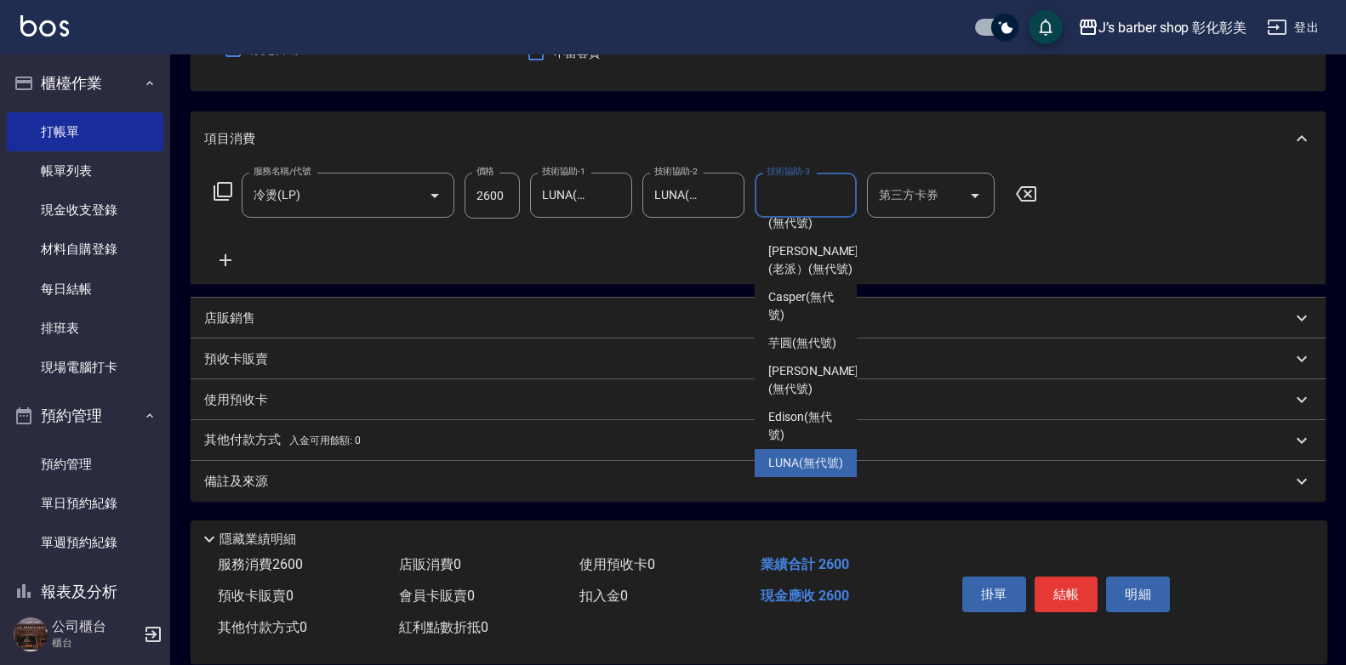
click at [812, 454] on span "LUNA (無代號)" at bounding box center [805, 463] width 75 height 18
type input "LUNA(無代號)"
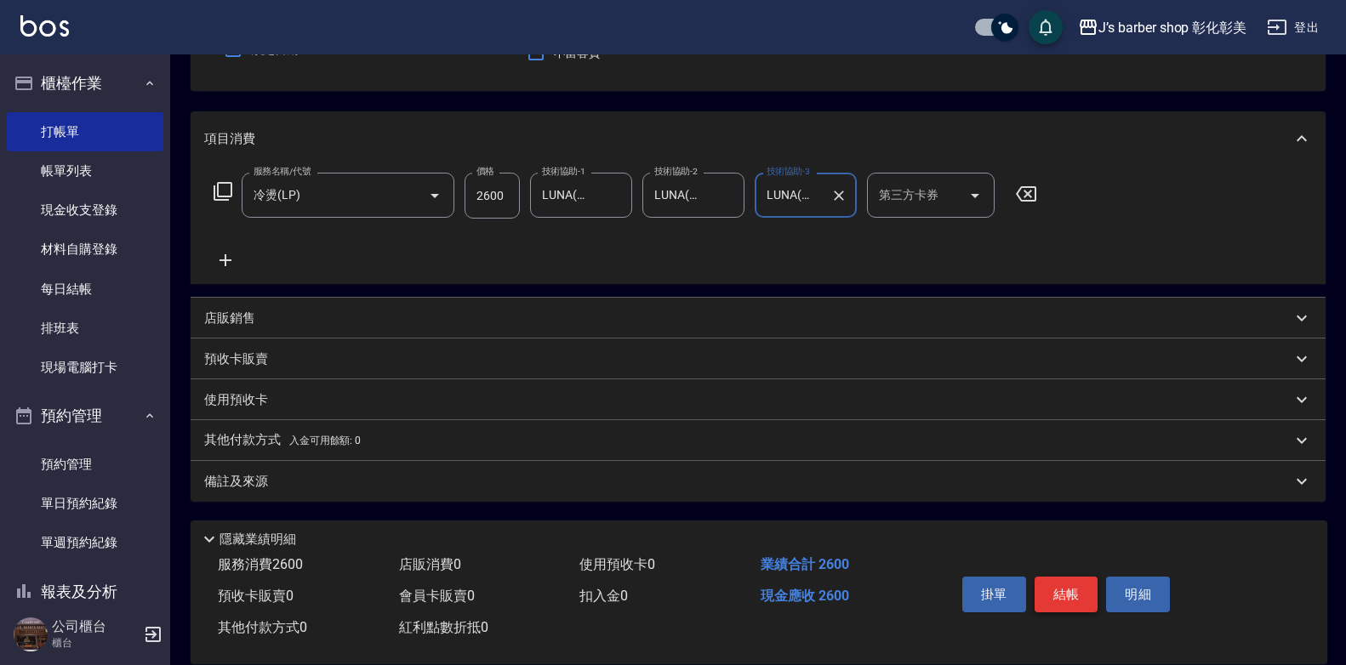
click at [1075, 587] on button "結帳" at bounding box center [1067, 595] width 64 height 36
click at [1075, 587] on div "掛單 結帳 明細" at bounding box center [1066, 597] width 222 height 54
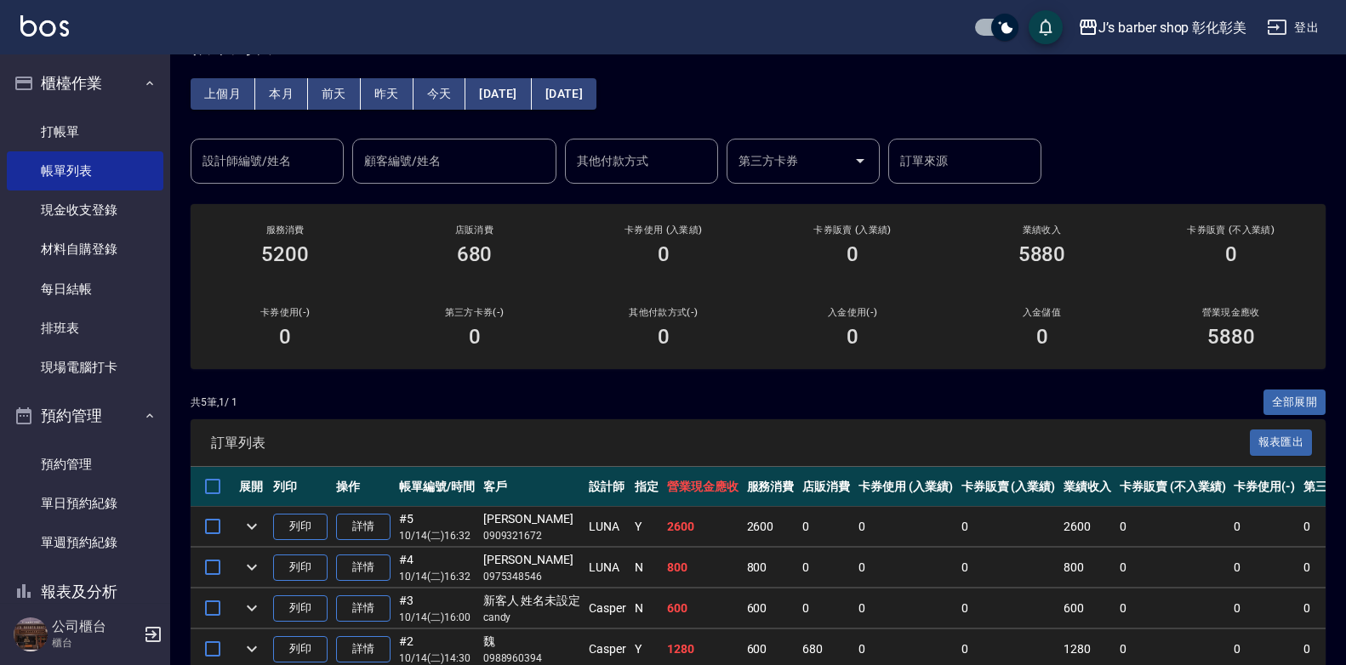
scroll to position [85, 0]
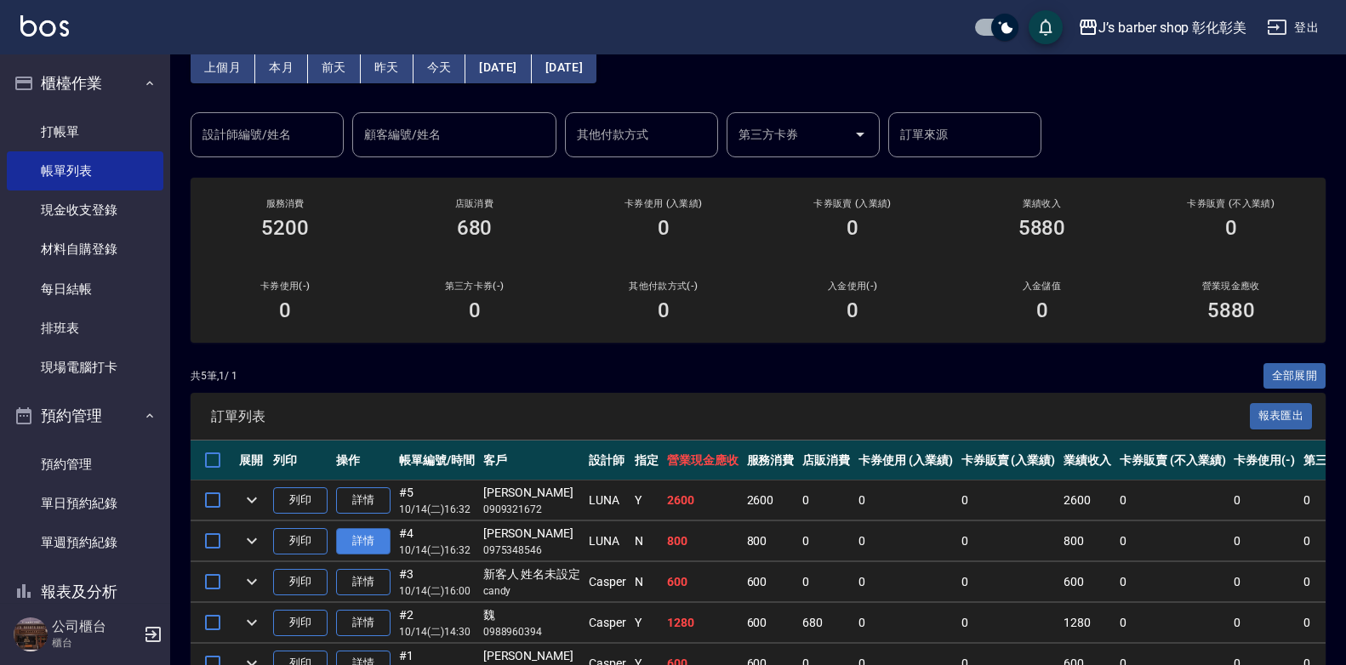
click at [362, 542] on link "詳情" at bounding box center [363, 541] width 54 height 26
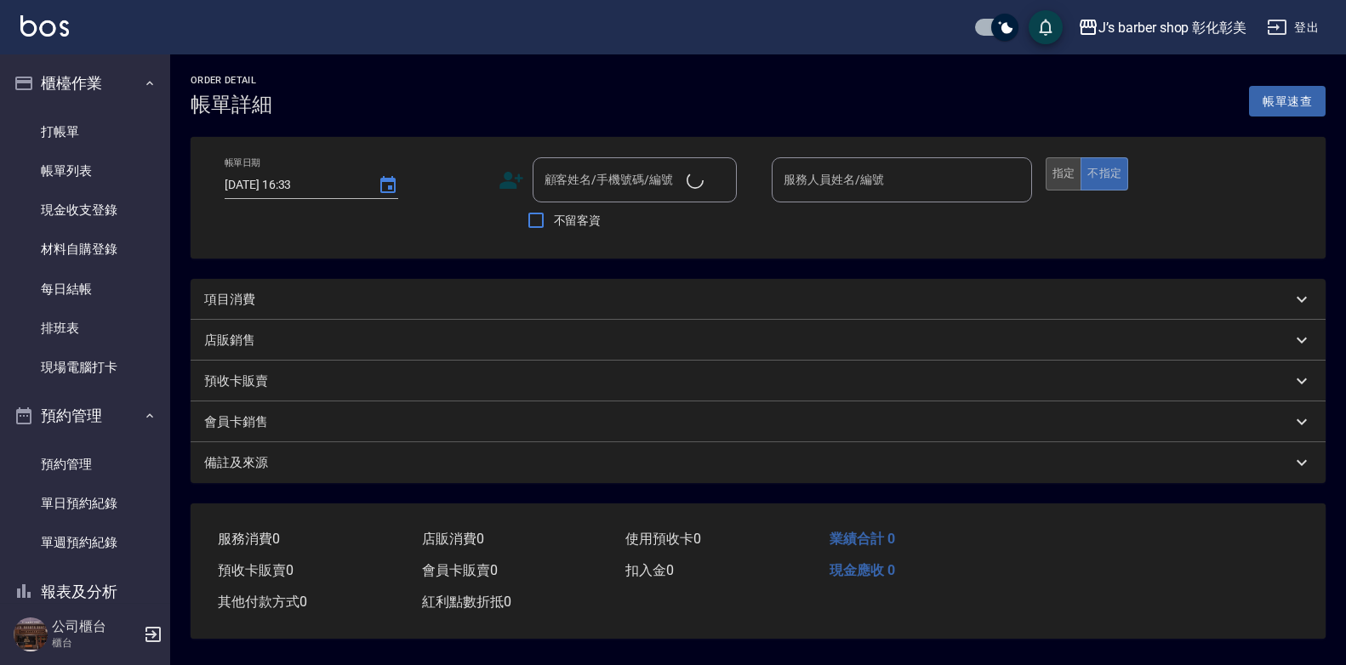
type input "[DATE] 16:32"
type input "LUNA(無代號)"
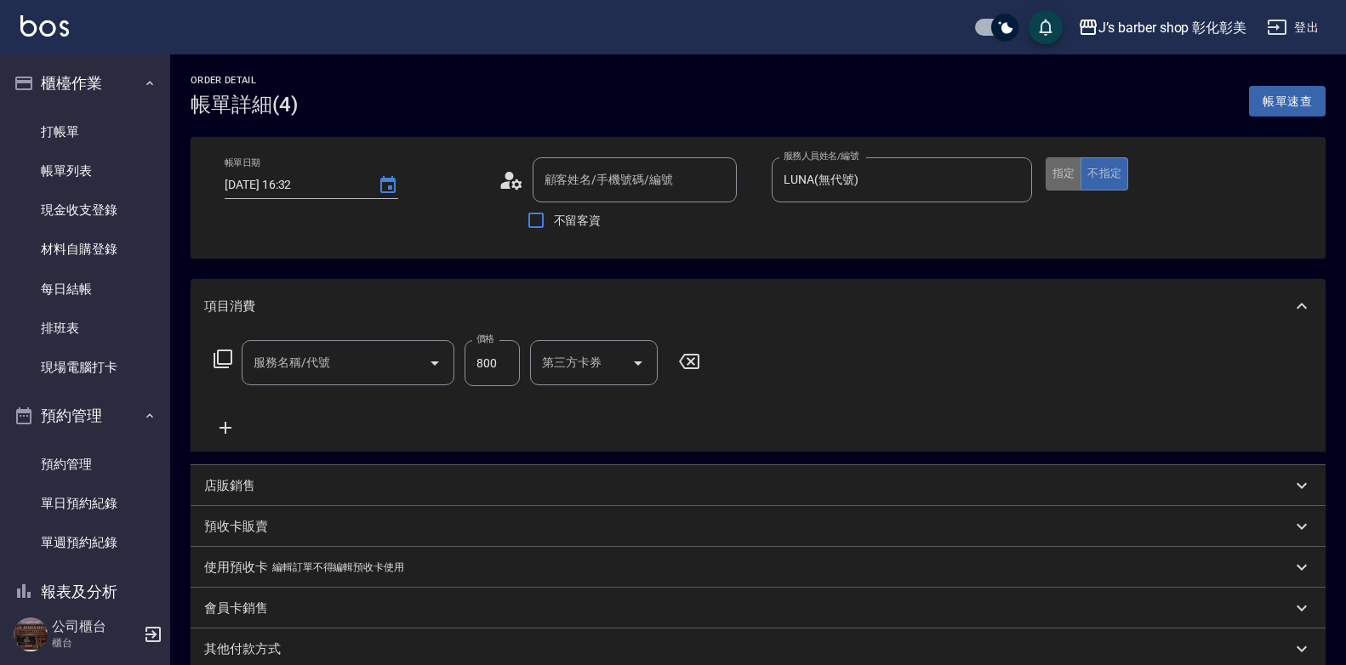
click at [1055, 184] on button "指定" at bounding box center [1064, 173] width 37 height 33
type input "洗剪(101)"
type input "[PERSON_NAME]/0975348546/null"
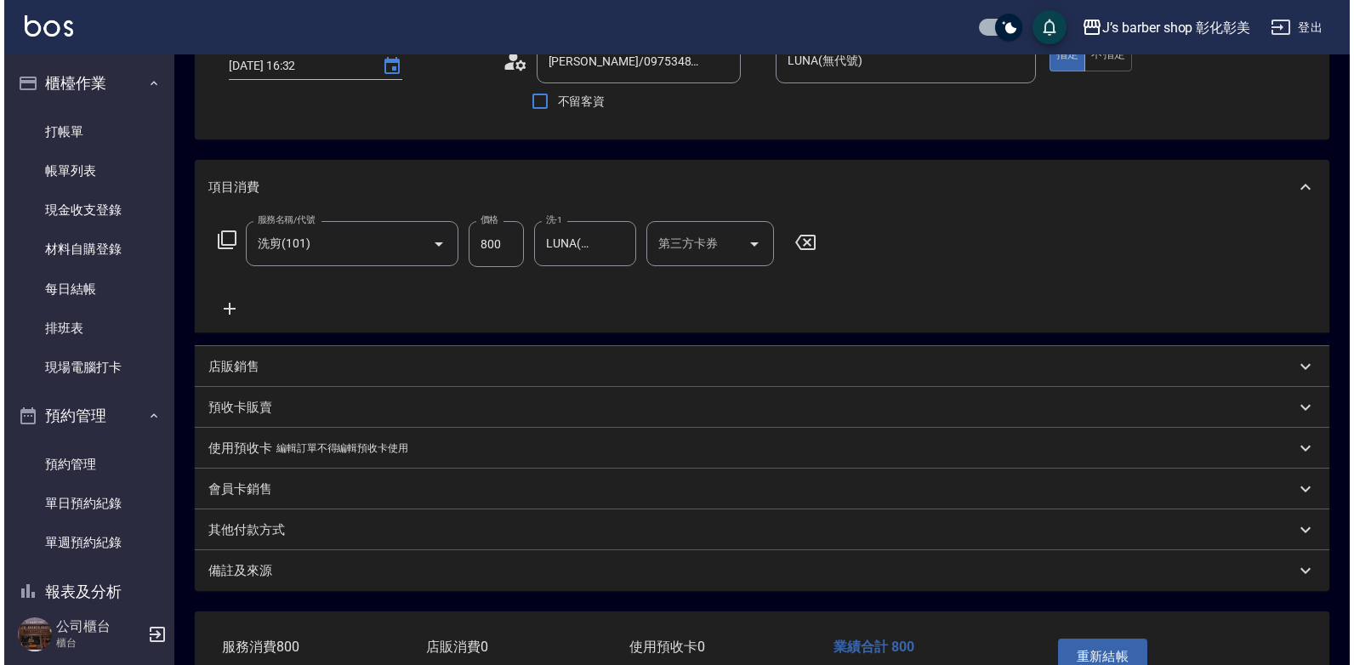
scroll to position [229, 0]
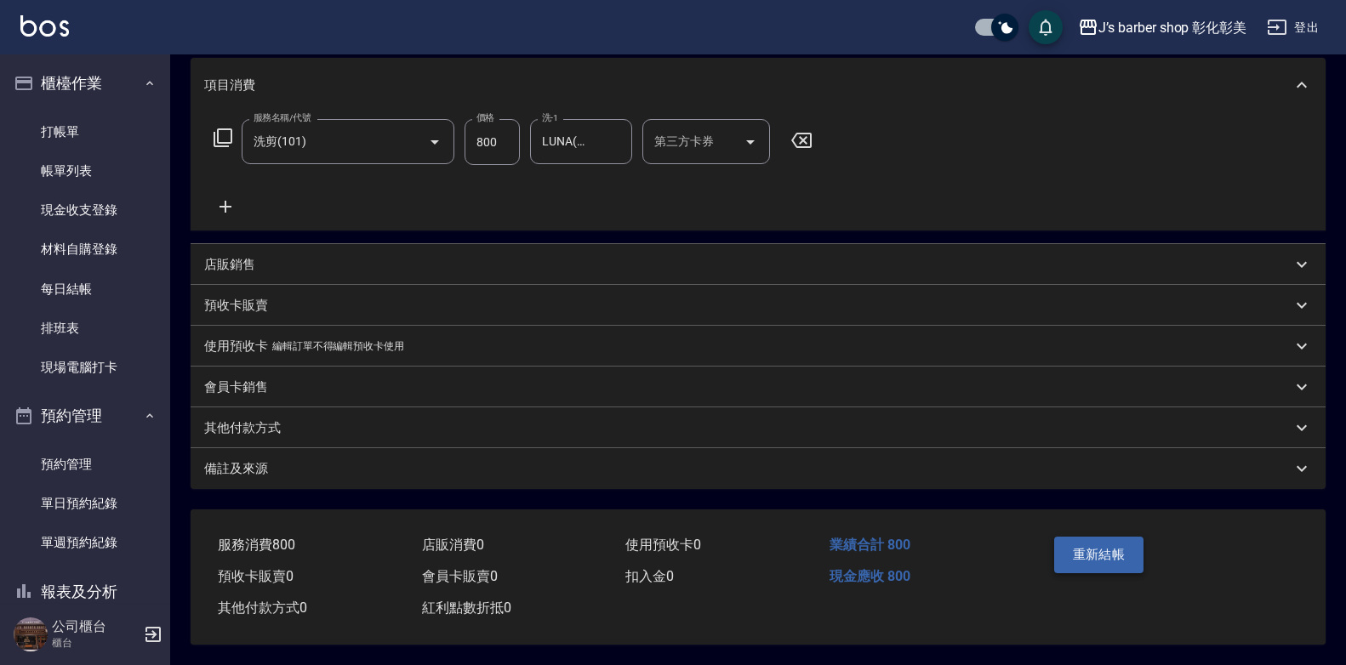
click at [1079, 547] on button "重新結帳" at bounding box center [1099, 555] width 90 height 36
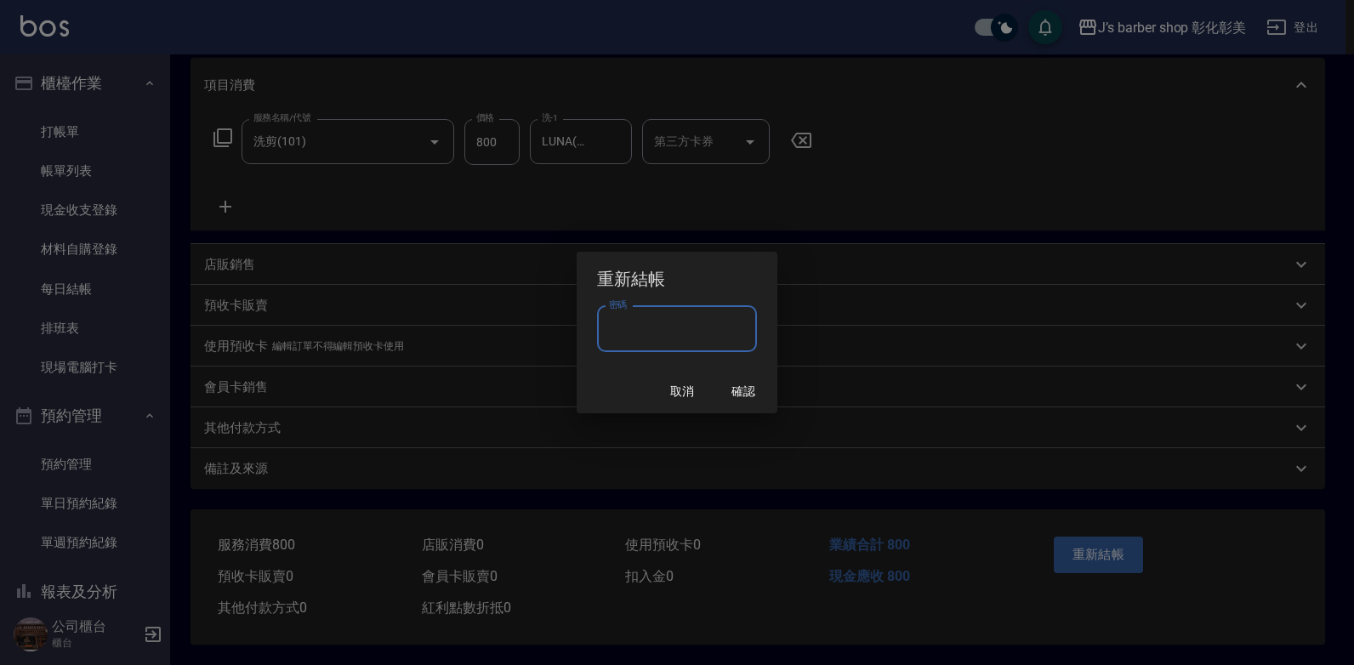
click at [717, 332] on input "密碼" at bounding box center [677, 329] width 160 height 46
type input "****"
click at [735, 383] on button "確認" at bounding box center [743, 391] width 54 height 31
click at [679, 330] on input "****" at bounding box center [677, 329] width 160 height 46
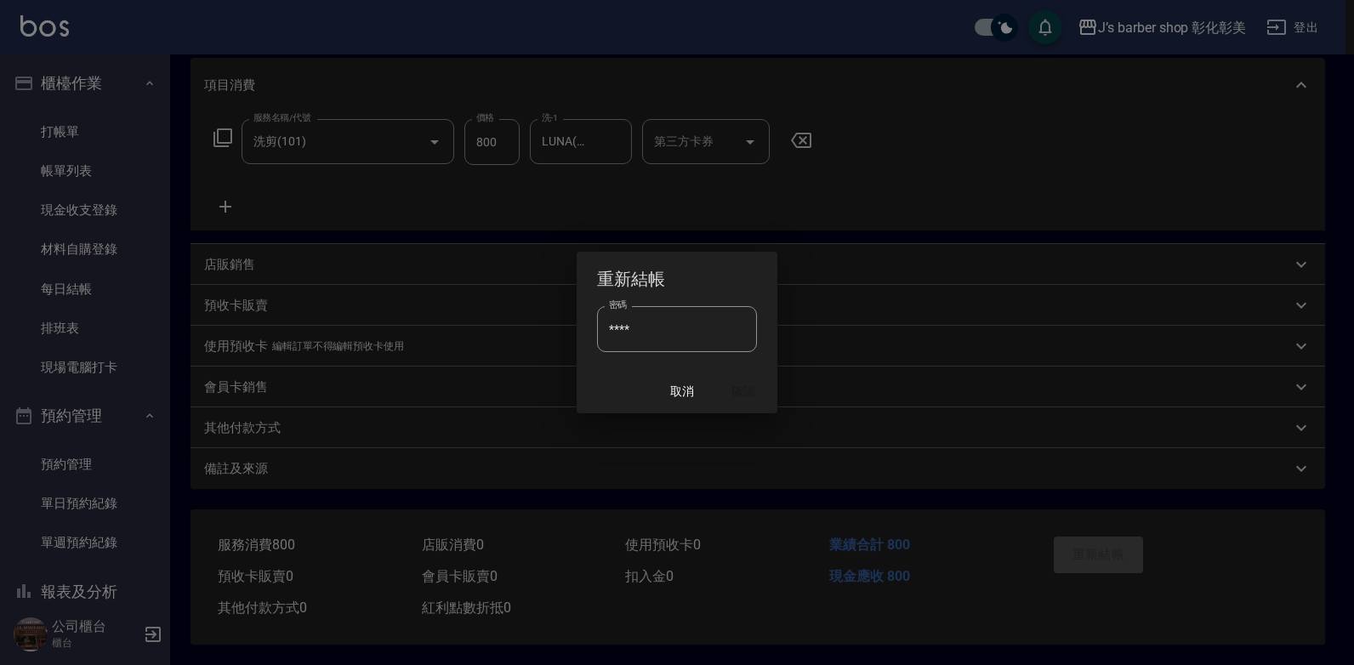
click at [679, 330] on input "****" at bounding box center [677, 329] width 160 height 46
click at [679, 330] on div "Order detail 帳單詳細 (4) 帳單速查 帳單日期 [DATE] 16:32 顧客姓名/手機號碼/編號 [PERSON_NAME]/0975348…" at bounding box center [673, 222] width 1346 height 887
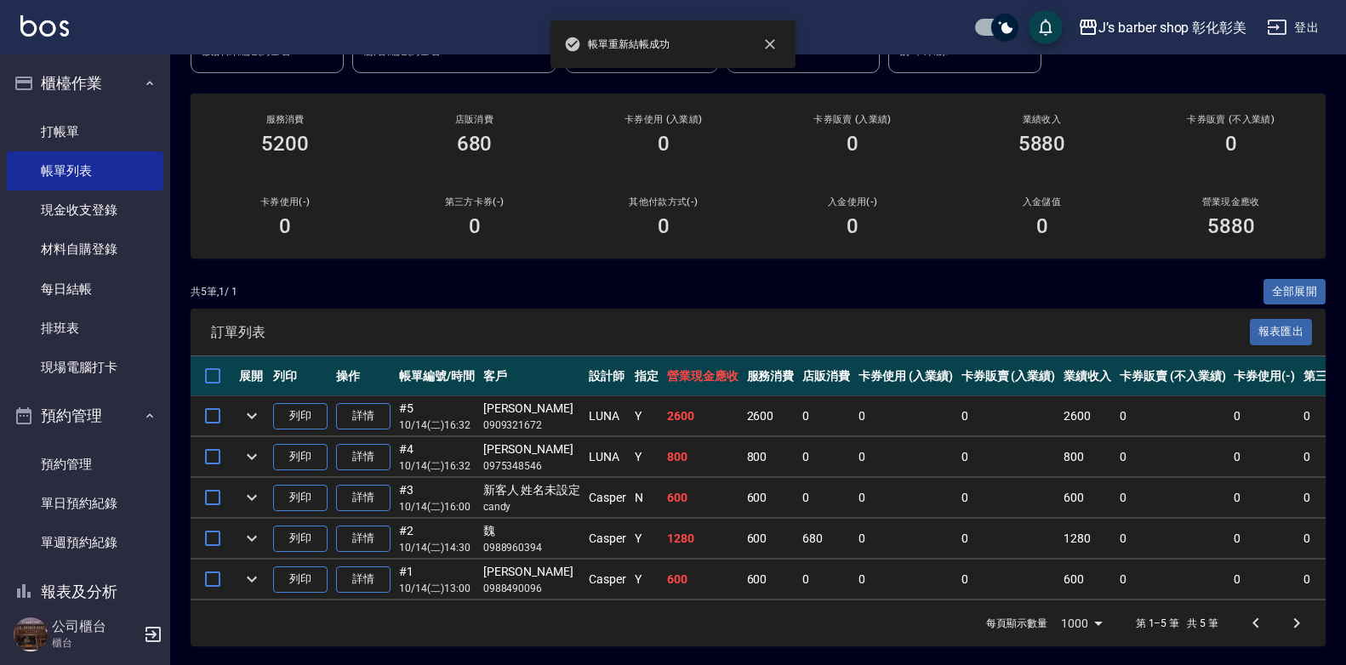
scroll to position [184, 0]
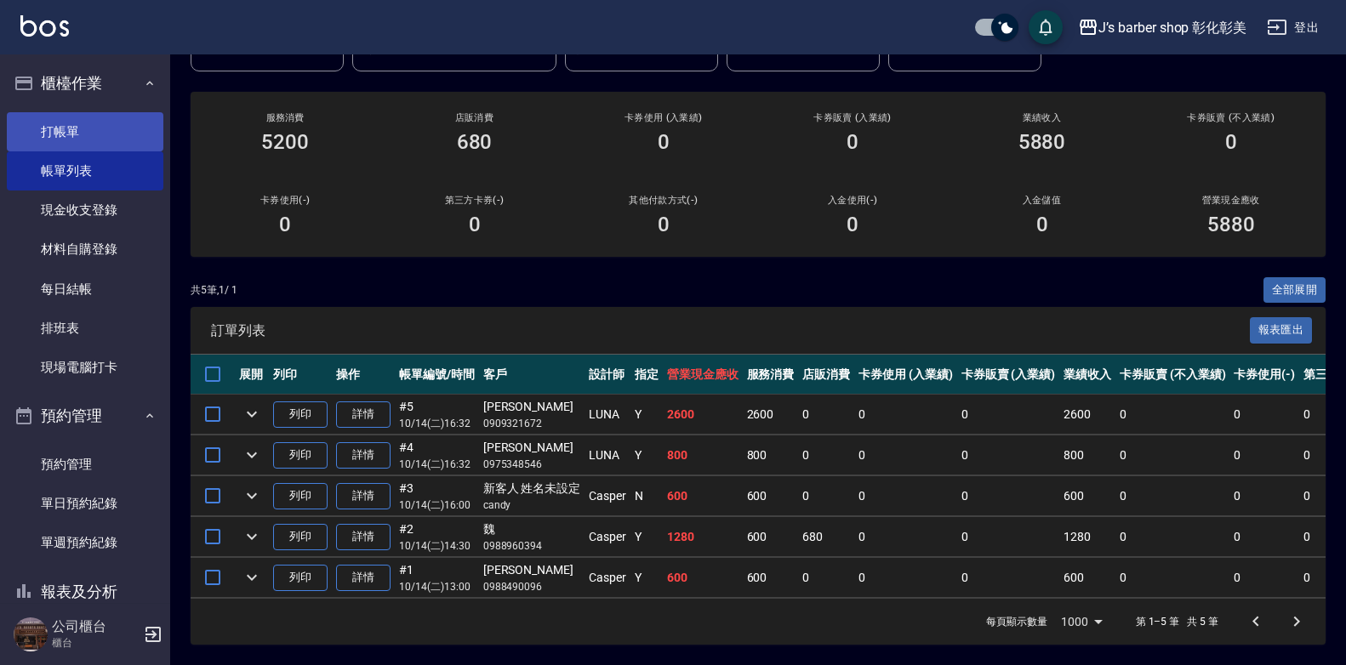
click at [94, 137] on link "打帳單" at bounding box center [85, 131] width 157 height 39
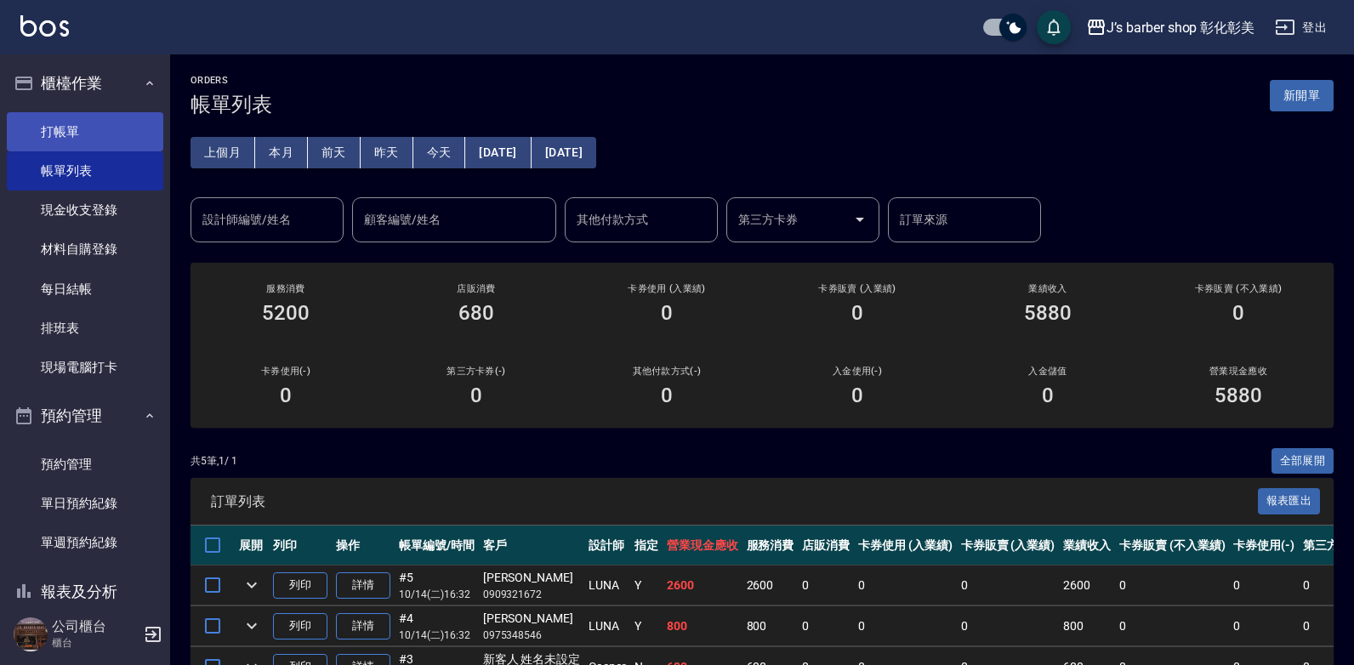
click at [94, 137] on link "打帳單" at bounding box center [85, 131] width 157 height 39
